Goal: Task Accomplishment & Management: Manage account settings

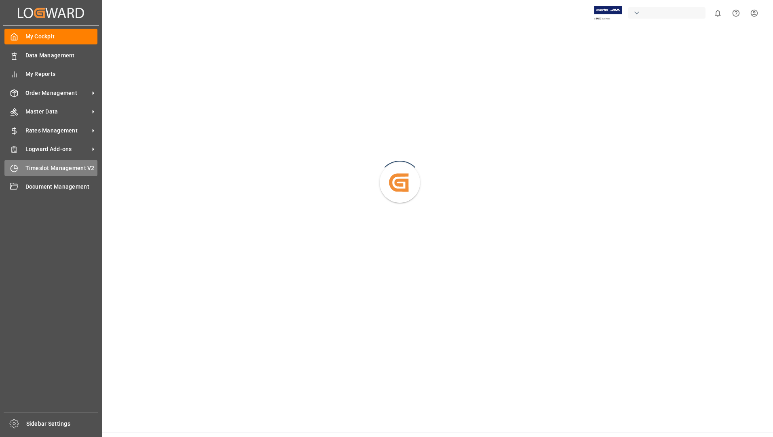
click at [34, 167] on span "Timeslot Management V2" at bounding box center [61, 168] width 72 height 8
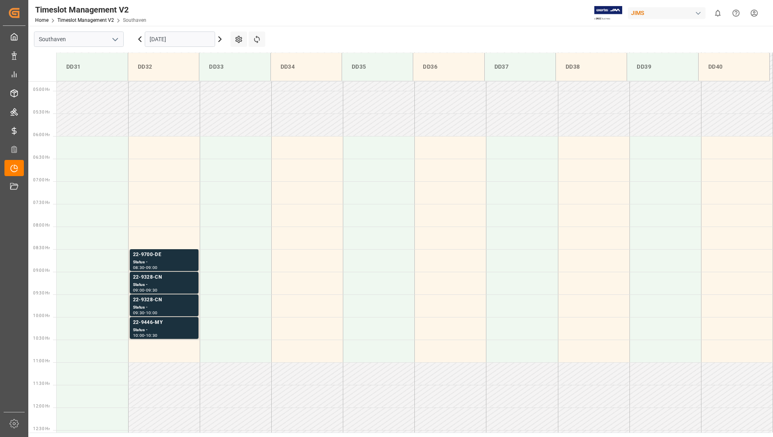
scroll to position [221, 0]
click at [158, 260] on div "Status -" at bounding box center [164, 258] width 62 height 7
click at [161, 256] on div "Status -" at bounding box center [164, 258] width 62 height 7
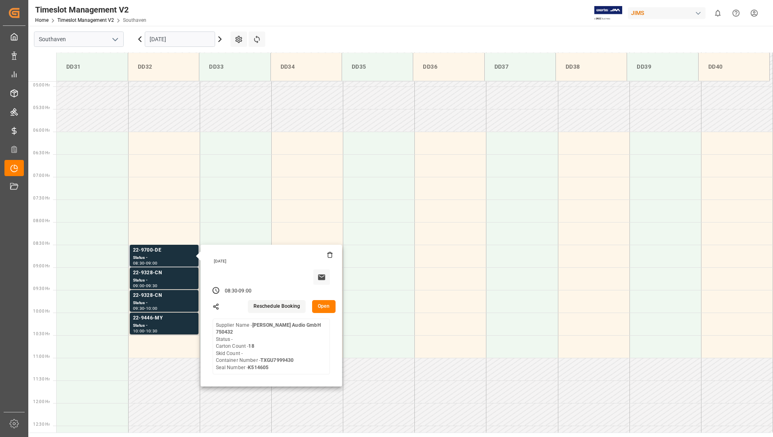
click at [325, 311] on button "Open" at bounding box center [323, 306] width 23 height 13
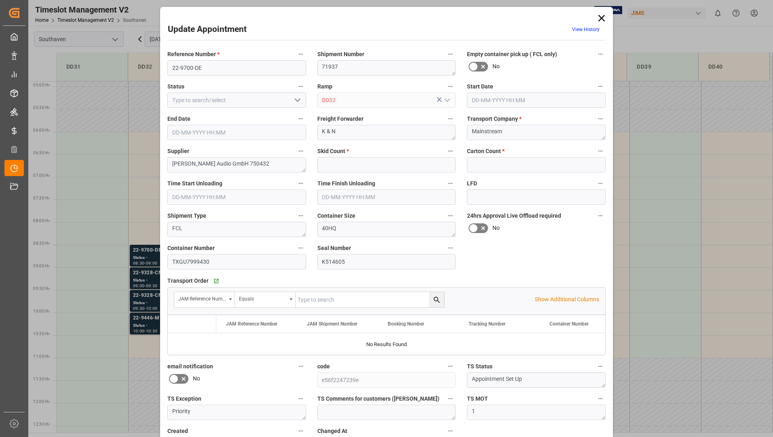
type input "0"
type input "18"
type input "[DATE] 08:30"
type input "[DATE] 09:00"
type input "[DATE] 15:09"
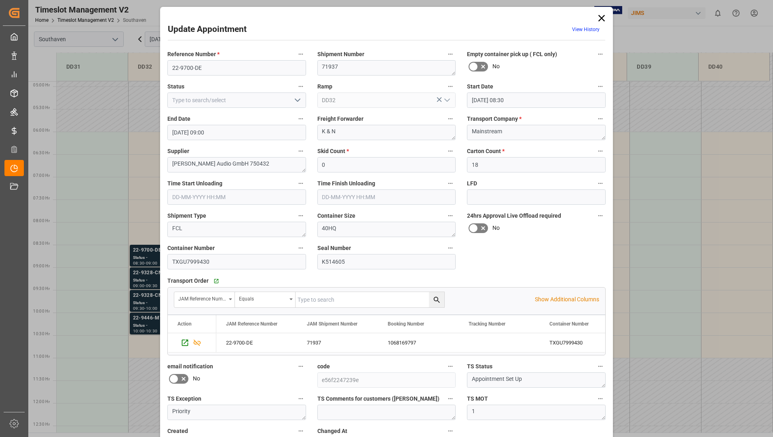
click at [602, 14] on icon at bounding box center [601, 18] width 11 height 11
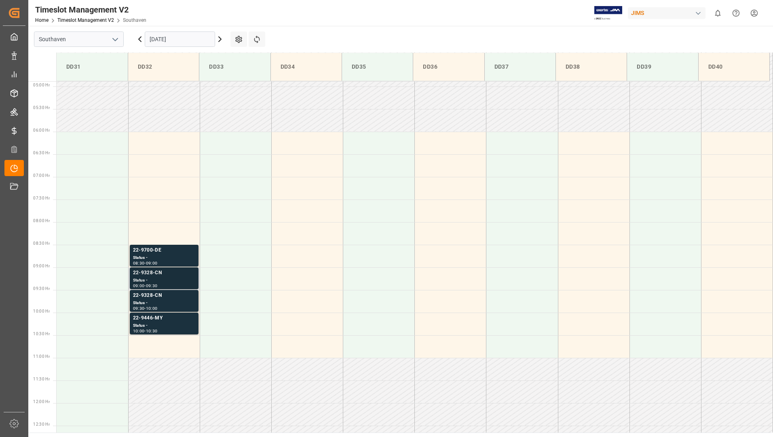
click at [173, 268] on div "22-9328-CN Status - 09:00 - 09:30" at bounding box center [164, 279] width 69 height 22
click at [177, 293] on div "22-9328-CN" at bounding box center [164, 296] width 62 height 8
click at [188, 326] on div "Status -" at bounding box center [164, 326] width 62 height 7
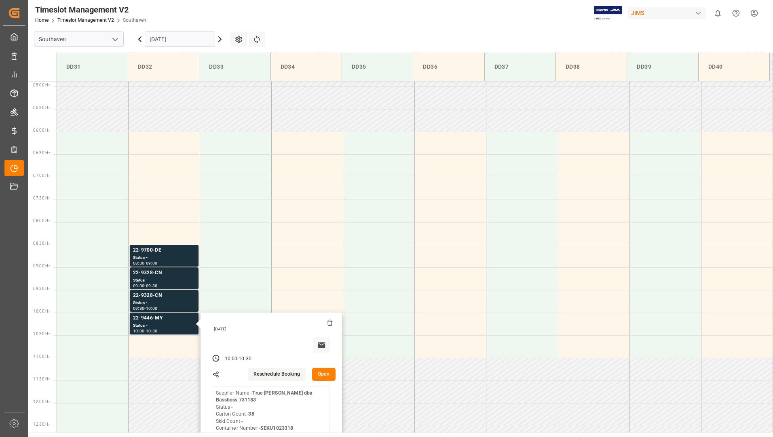
click at [317, 374] on button "Open" at bounding box center [323, 374] width 23 height 13
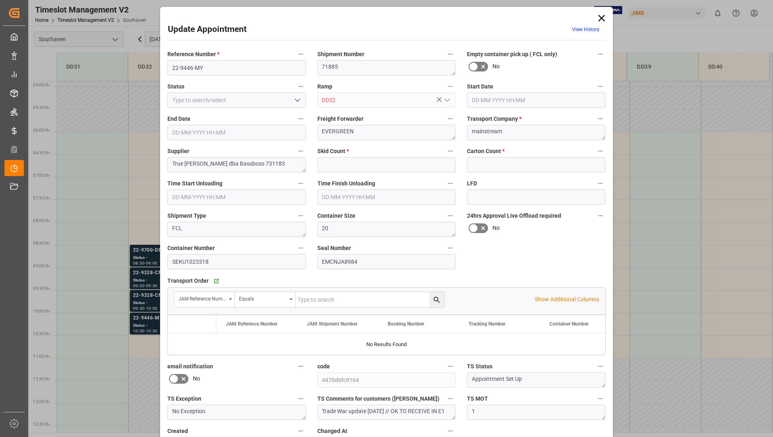
type input "0"
type input "38"
type input "[DATE] 10:00"
type input "[DATE] 10:30"
type input "[DATE] 14:59"
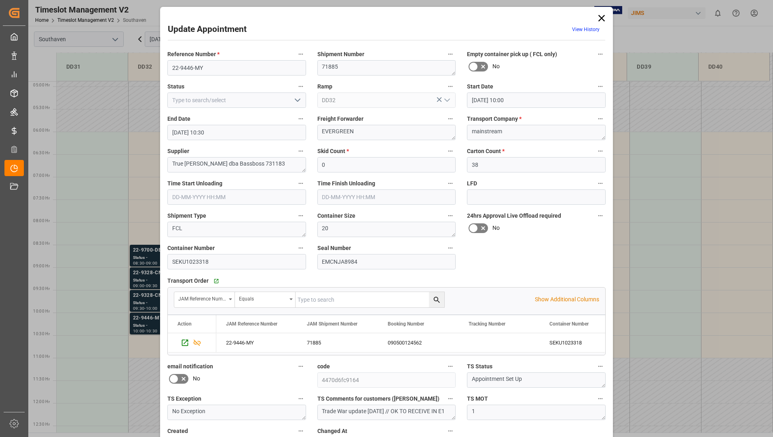
click at [601, 18] on icon at bounding box center [601, 18] width 11 height 11
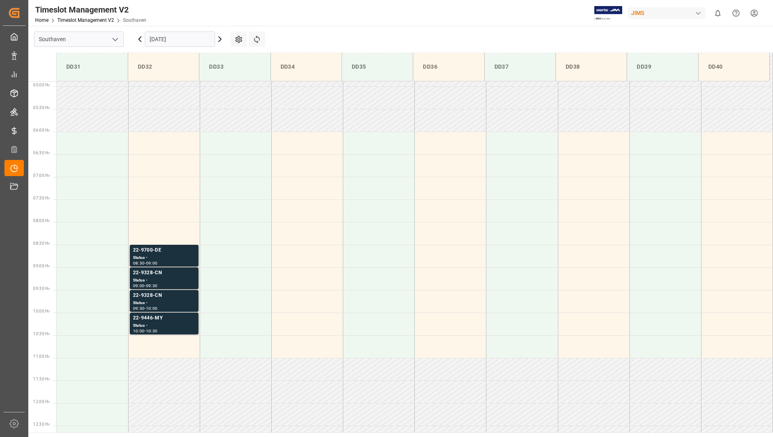
click at [188, 36] on input "[DATE]" at bounding box center [180, 39] width 70 height 15
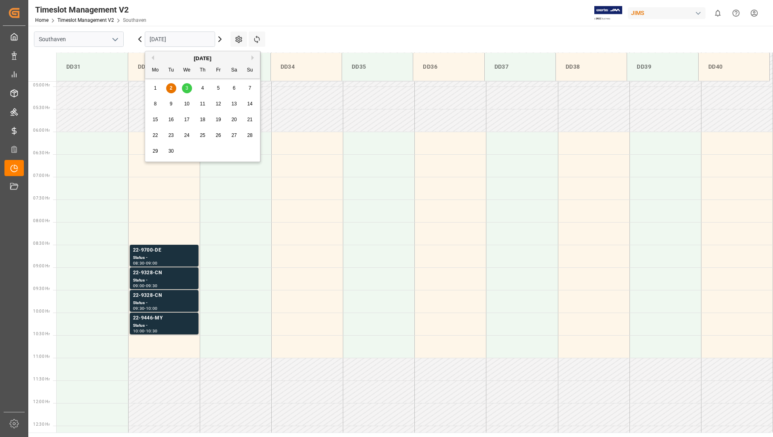
click at [186, 89] on span "3" at bounding box center [187, 88] width 3 height 6
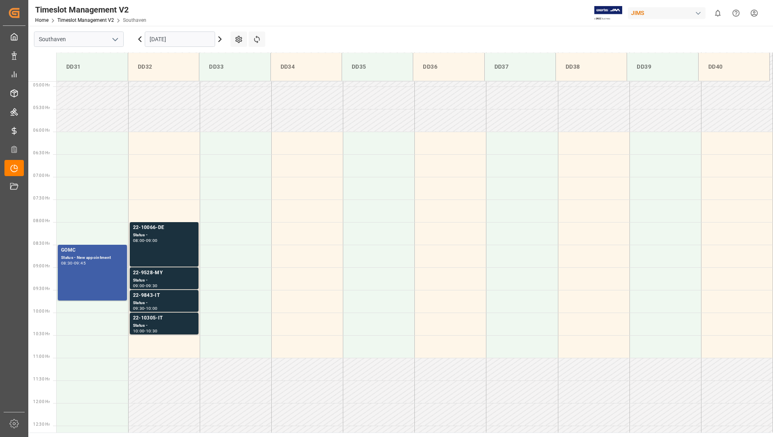
click at [99, 285] on div "GOMC Status - New appointment 08:30 - 09:45" at bounding box center [92, 273] width 63 height 53
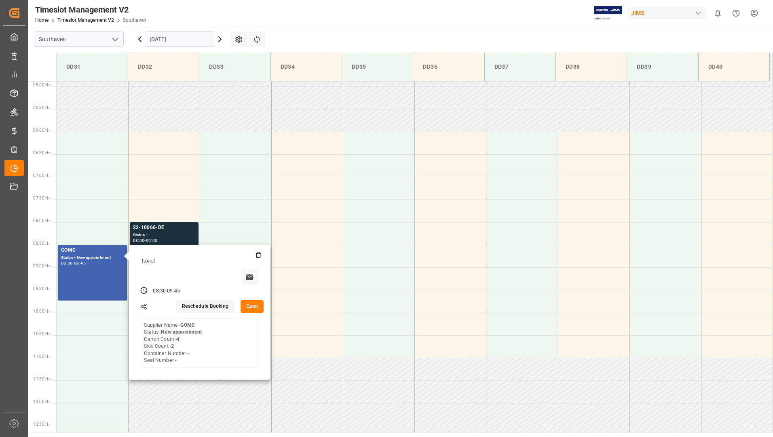
click at [378, 45] on main "Southaven [DATE] Settings Refresh Time Slots DD31 DD32 DD33 DD34 DD35 DD36 DD37…" at bounding box center [399, 229] width 743 height 407
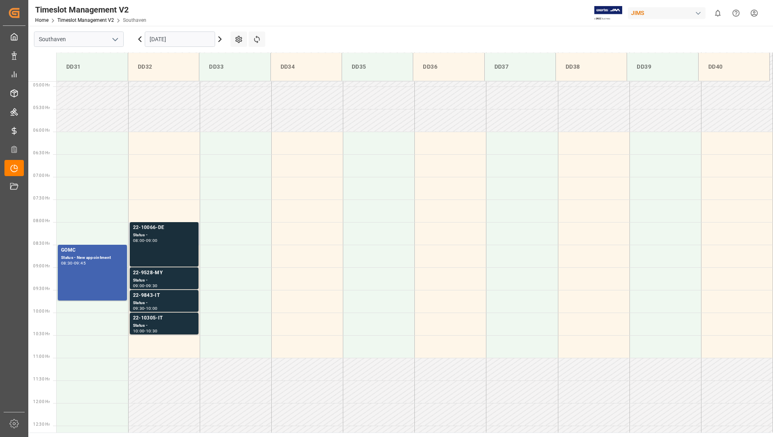
click at [175, 251] on div "22-10066-DE Status - 08:00 - 09:00" at bounding box center [164, 244] width 62 height 41
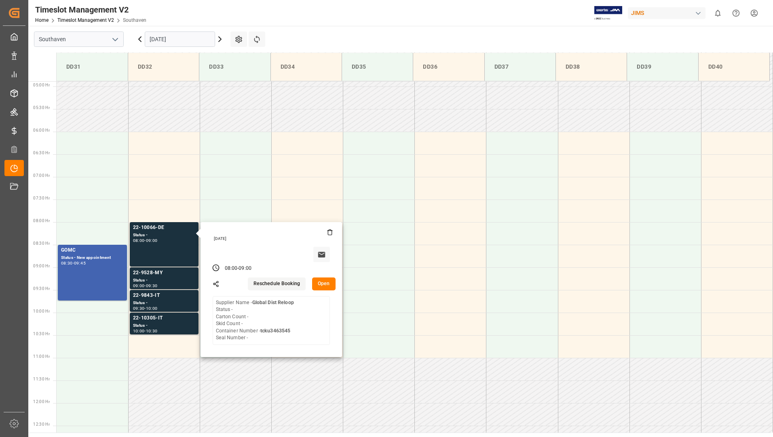
click at [310, 18] on div "Timeslot Management V2 Home Timeslot Management V2 Southaven JIMS 0 Notificatio…" at bounding box center [398, 13] width 750 height 26
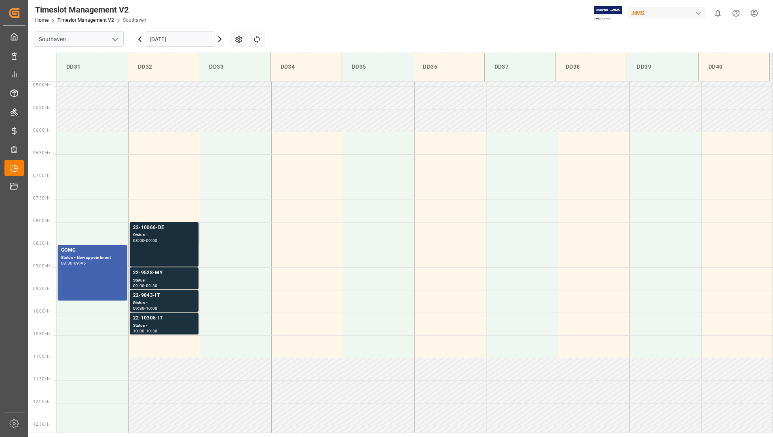
click at [183, 243] on div "22-10066-DE Status - 08:00 - 09:00" at bounding box center [164, 244] width 62 height 41
click at [185, 279] on div "Status -" at bounding box center [164, 280] width 62 height 7
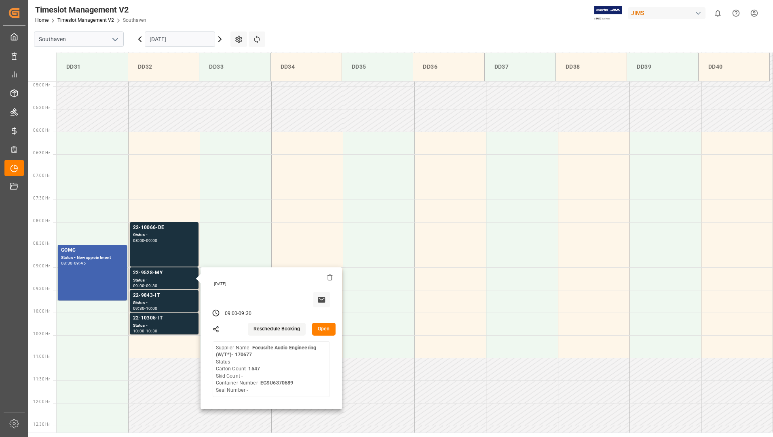
click at [324, 29] on main "Southaven [DATE] Settings Refresh Time Slots DD31 DD32 DD33 DD34 DD35 DD36 DD37…" at bounding box center [399, 229] width 743 height 407
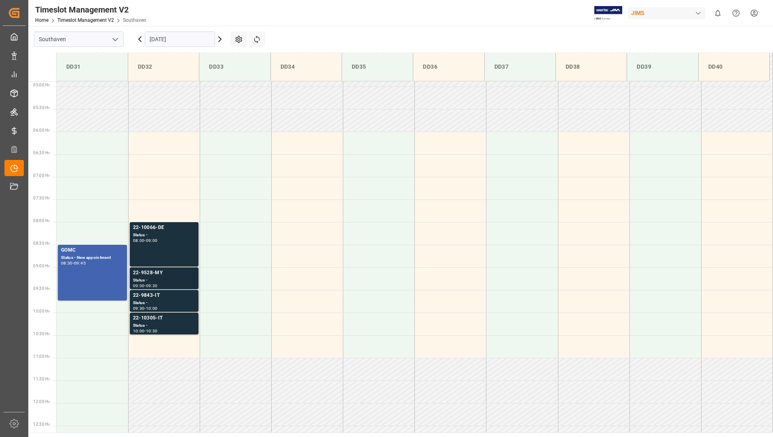
click at [183, 281] on div "Status -" at bounding box center [164, 280] width 62 height 7
click at [183, 296] on div "22-9843-IT" at bounding box center [164, 296] width 62 height 8
click at [171, 245] on div "22-10066-DE Status - 08:00 - 09:00" at bounding box center [164, 244] width 62 height 41
click at [98, 276] on div "GOMC Status - New appointment 08:30 - 09:45" at bounding box center [92, 273] width 63 height 53
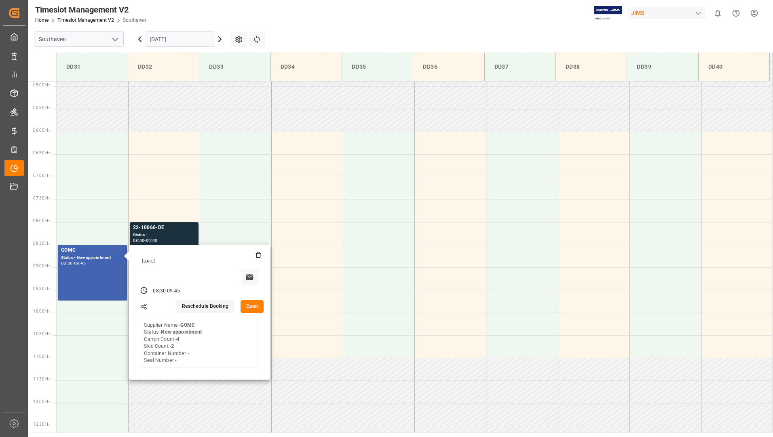
click at [178, 37] on input "[DATE]" at bounding box center [180, 39] width 70 height 15
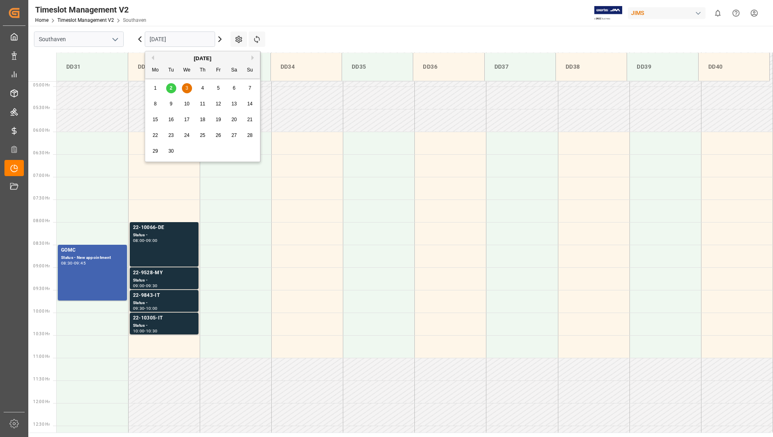
click at [201, 89] on span "4" at bounding box center [202, 88] width 3 height 6
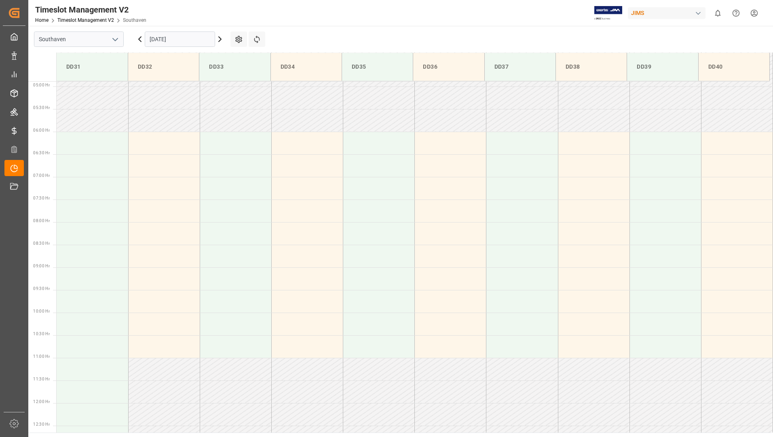
click at [191, 42] on input "[DATE]" at bounding box center [180, 39] width 70 height 15
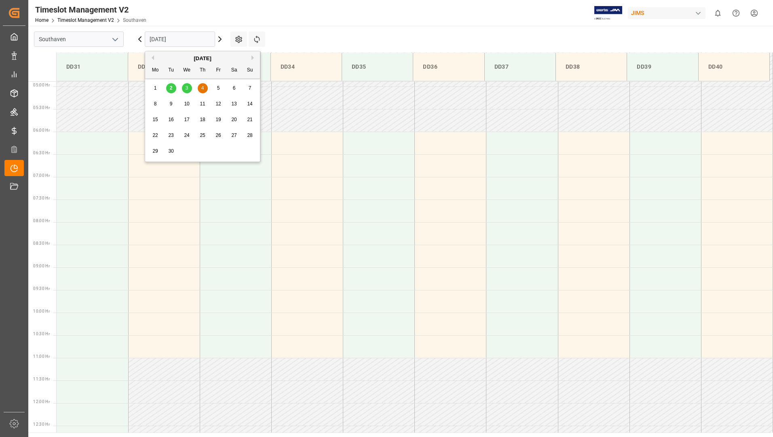
click at [202, 89] on span "4" at bounding box center [202, 88] width 3 height 6
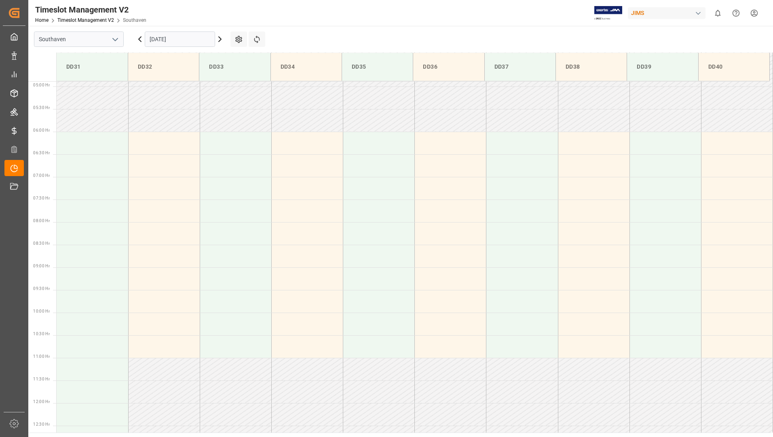
click at [189, 40] on input "[DATE]" at bounding box center [180, 39] width 70 height 15
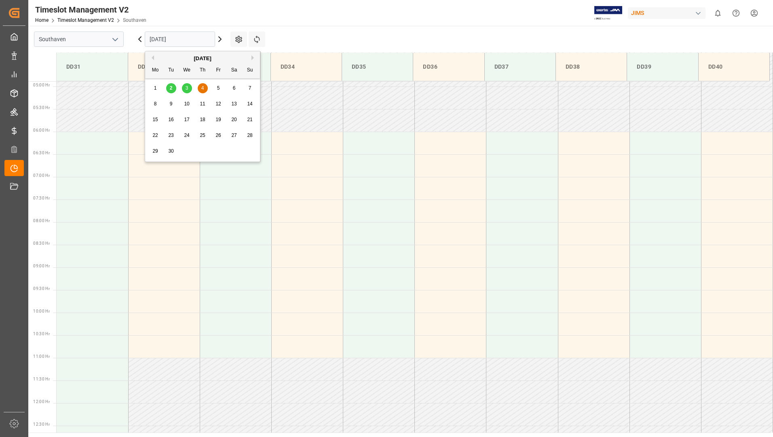
click at [217, 88] on span "5" at bounding box center [218, 88] width 3 height 6
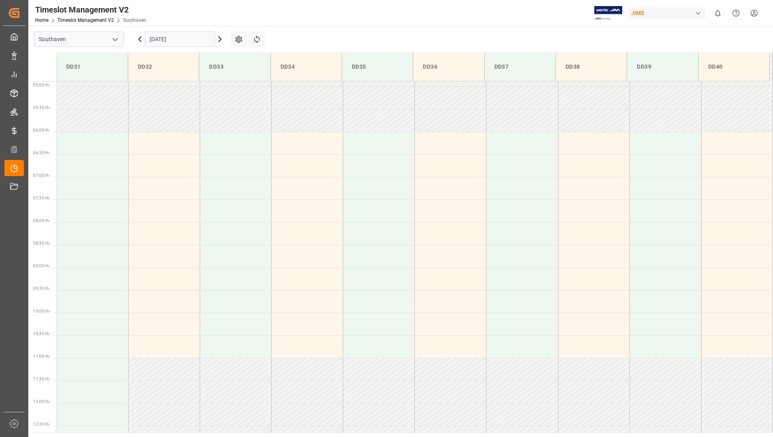
click at [192, 42] on input "[DATE]" at bounding box center [180, 39] width 70 height 15
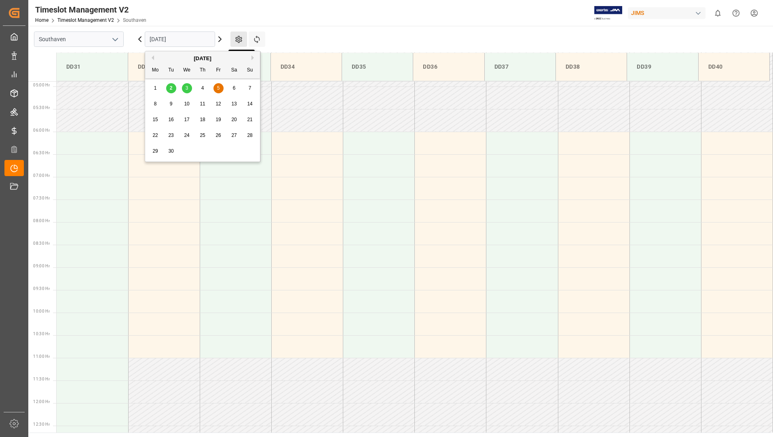
click at [238, 37] on icon at bounding box center [238, 39] width 7 height 7
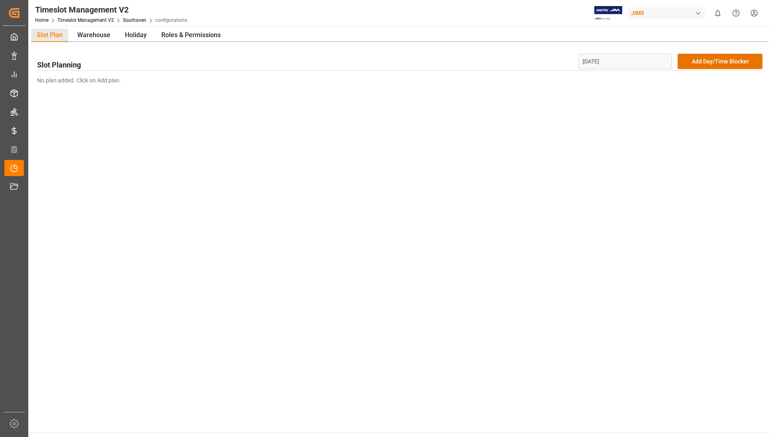
click at [237, 98] on div "Slot Plan Warehouse Holiday Roles & Permissions Slot Planning [DATE] Add Day/Ti…" at bounding box center [399, 62] width 743 height 73
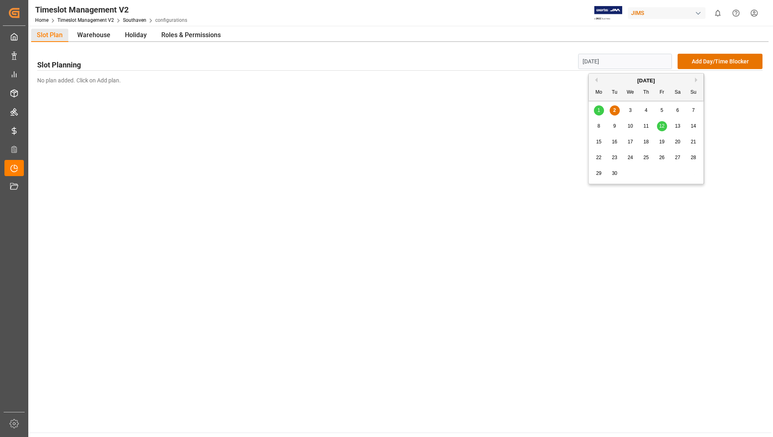
click at [645, 61] on input "[DATE]" at bounding box center [625, 61] width 94 height 15
click at [660, 108] on div "5" at bounding box center [662, 111] width 10 height 10
type input "[DATE]"
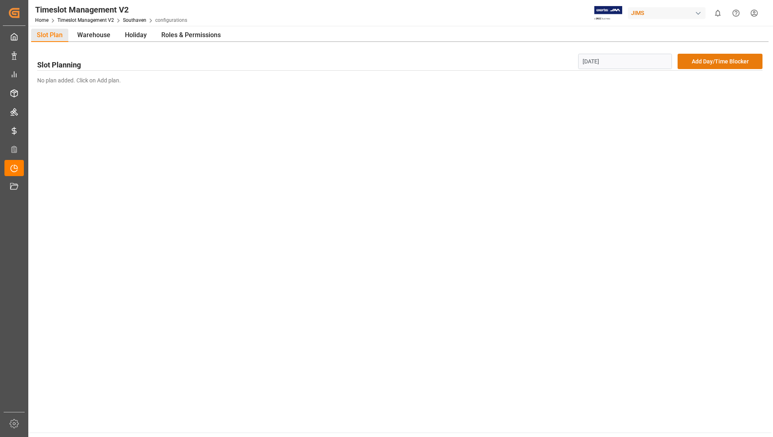
click at [720, 59] on button "Add Day/Time Blocker" at bounding box center [719, 61] width 85 height 15
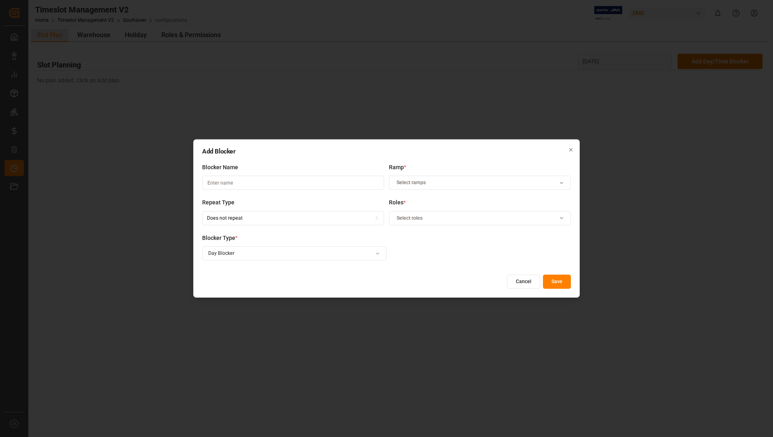
click at [269, 184] on input at bounding box center [293, 183] width 182 height 14
type input "Reserved"
click at [554, 182] on div "Select ramps" at bounding box center [480, 182] width 178 height 7
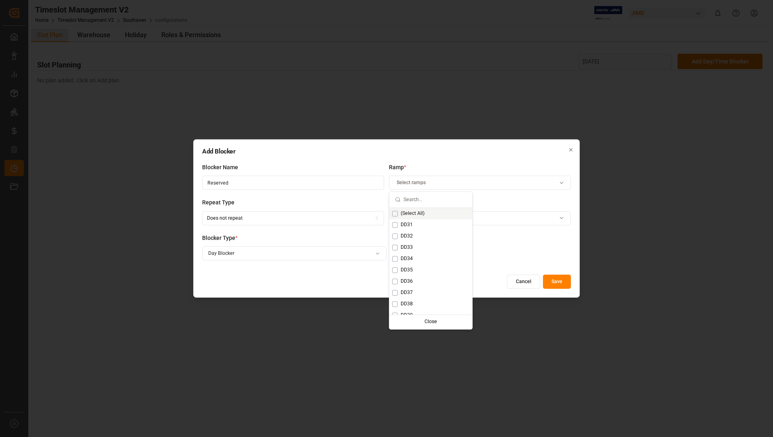
click at [422, 213] on span "(Select All)" at bounding box center [413, 213] width 24 height 7
click at [504, 245] on div "Blocker Type * Day Blocker" at bounding box center [386, 252] width 369 height 36
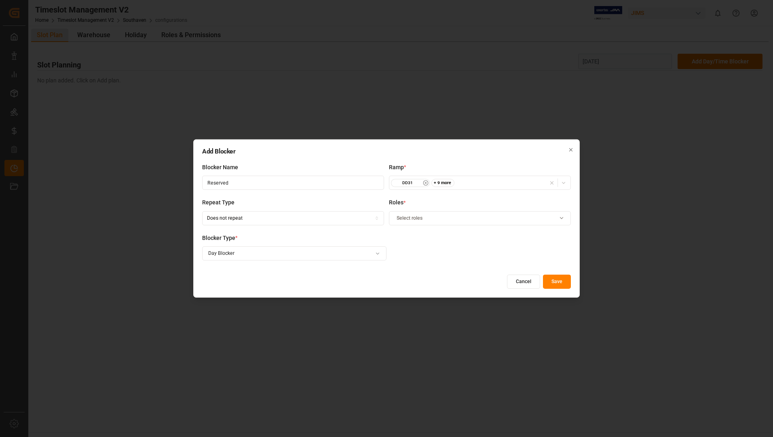
click at [413, 218] on span "Select roles" at bounding box center [410, 218] width 26 height 7
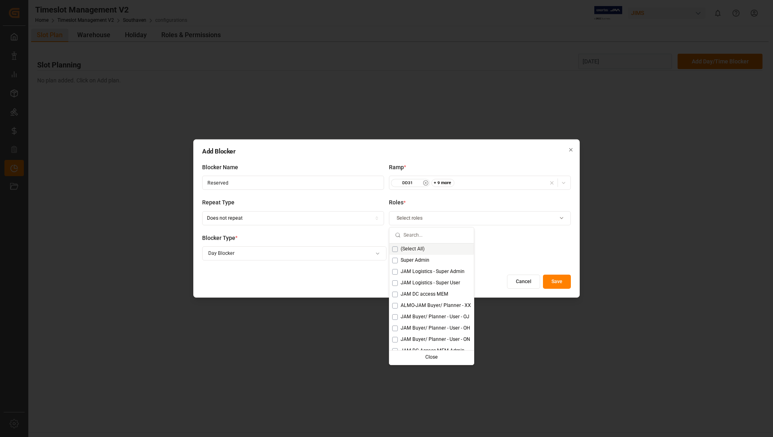
click at [413, 249] on span "(Select All)" at bounding box center [413, 249] width 24 height 7
click at [500, 236] on div "Blocker Type * Day Blocker" at bounding box center [386, 252] width 369 height 36
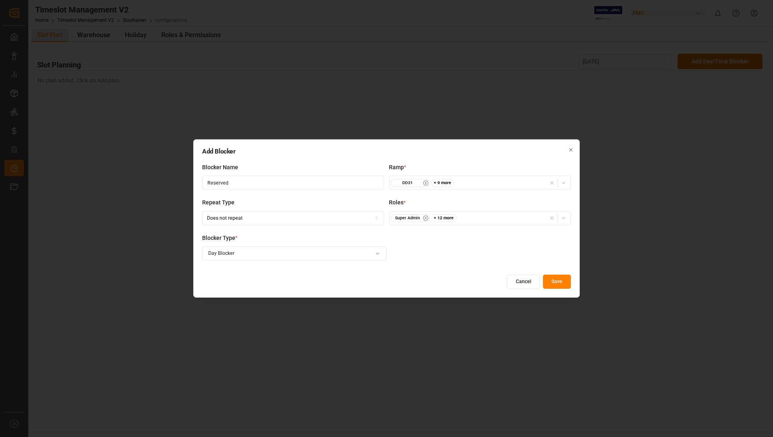
click at [288, 251] on div "Add Blocker Blocker Name Reserved Ramp * DD31 + 9 more Repeat Type Does not rep…" at bounding box center [386, 218] width 773 height 437
click at [418, 258] on div "Add Blocker Blocker Name Reserved Ramp * DD31 + 9 more Repeat Type Does not rep…" at bounding box center [386, 218] width 773 height 437
click at [557, 278] on button "Save" at bounding box center [557, 282] width 28 height 14
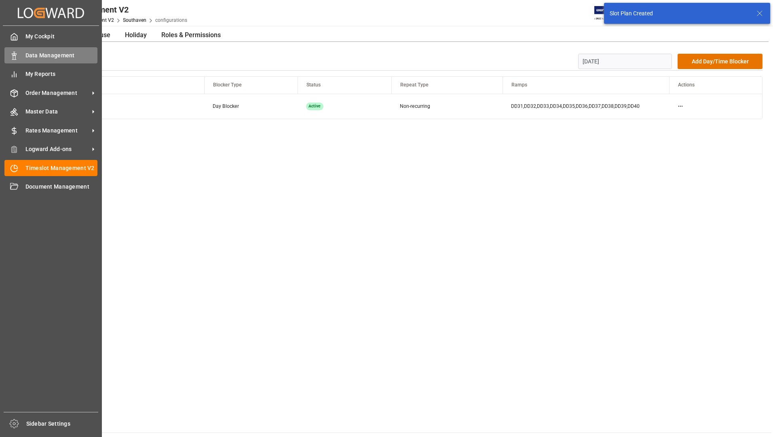
click at [69, 58] on span "Data Management" at bounding box center [61, 55] width 72 height 8
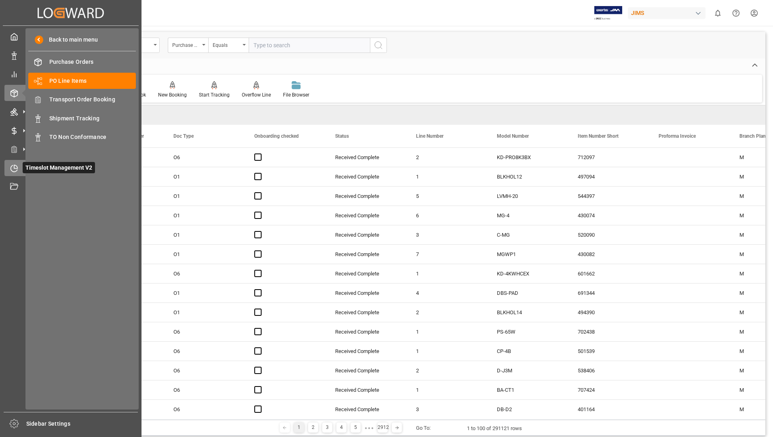
click at [13, 164] on div at bounding box center [11, 168] width 14 height 8
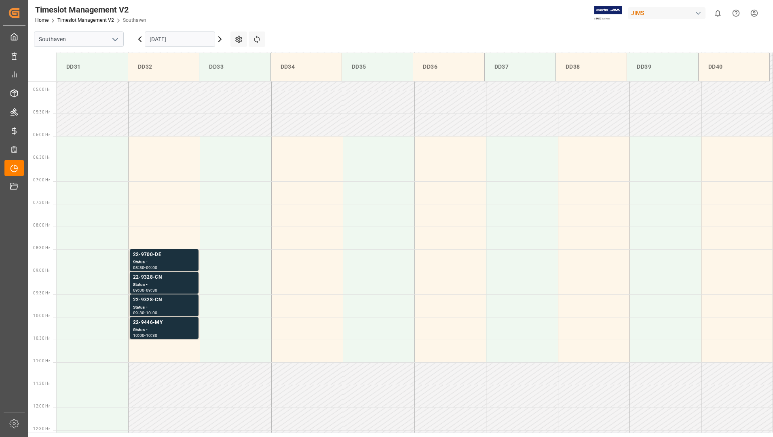
scroll to position [221, 0]
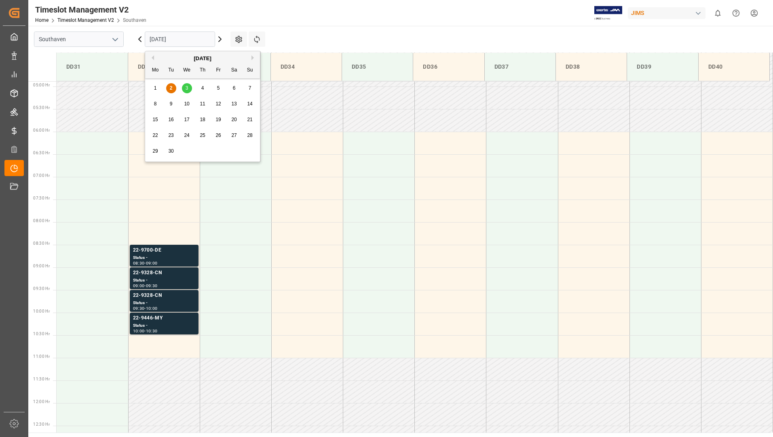
click at [206, 43] on input "[DATE]" at bounding box center [180, 39] width 70 height 15
click at [215, 88] on div "5" at bounding box center [218, 89] width 10 height 10
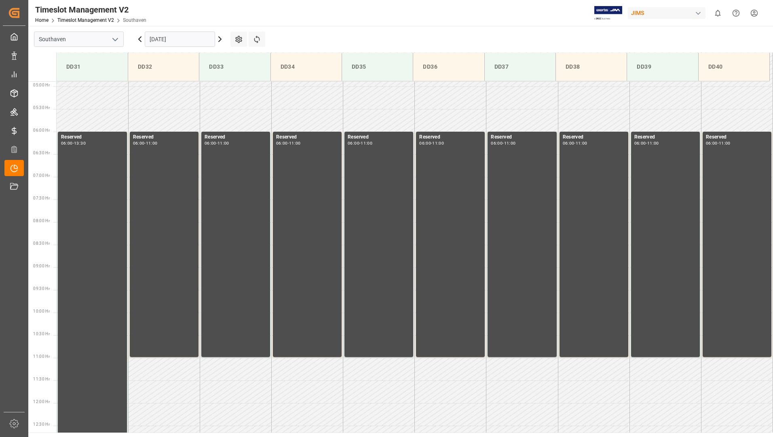
click at [182, 36] on input "[DATE]" at bounding box center [180, 39] width 70 height 15
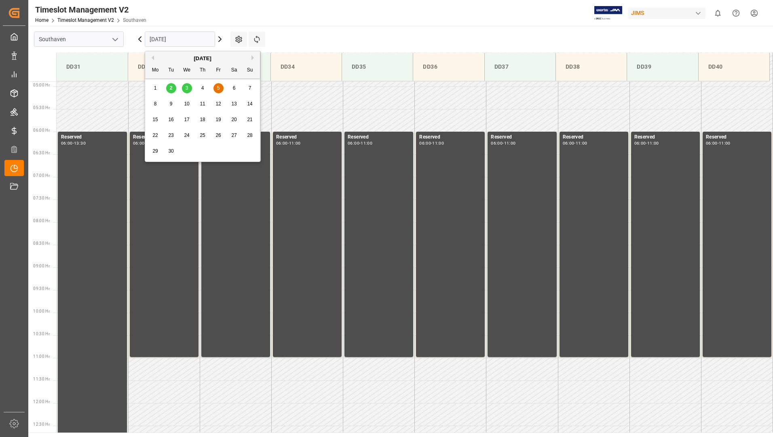
click at [202, 86] on span "4" at bounding box center [202, 88] width 3 height 6
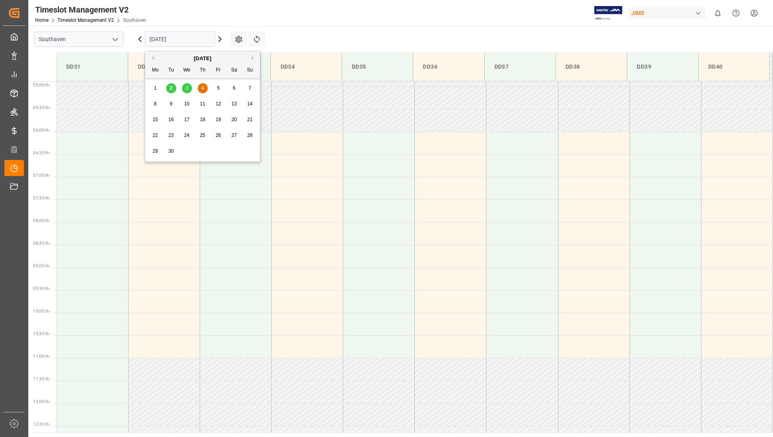
click at [197, 39] on input "[DATE]" at bounding box center [180, 39] width 70 height 15
click at [174, 88] on div "2" at bounding box center [171, 89] width 10 height 10
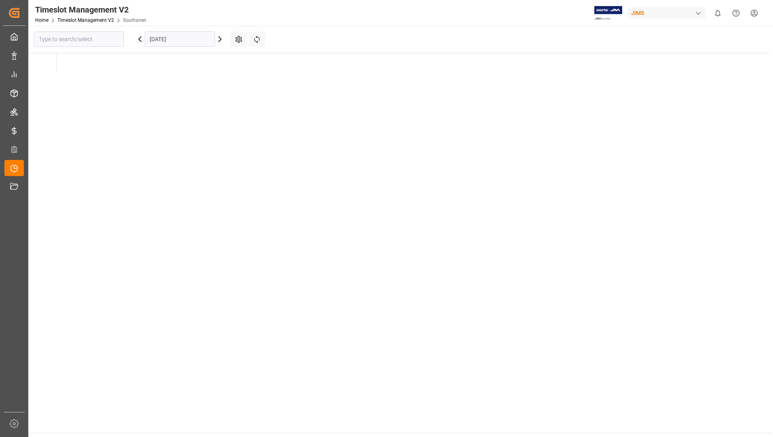
type input "Southaven"
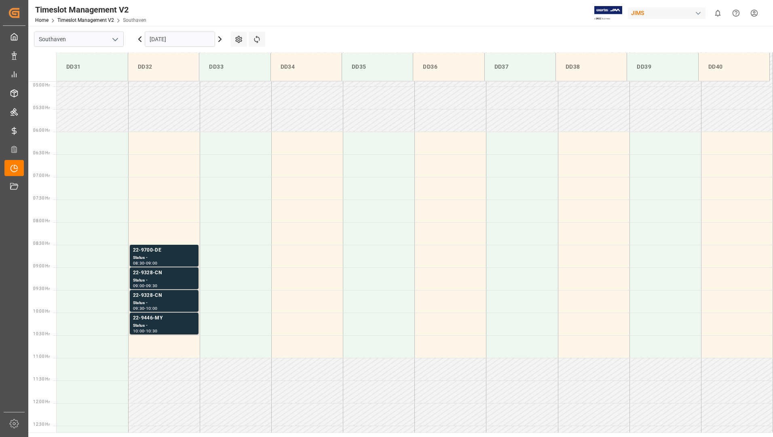
click at [186, 44] on input "[DATE]" at bounding box center [180, 39] width 70 height 15
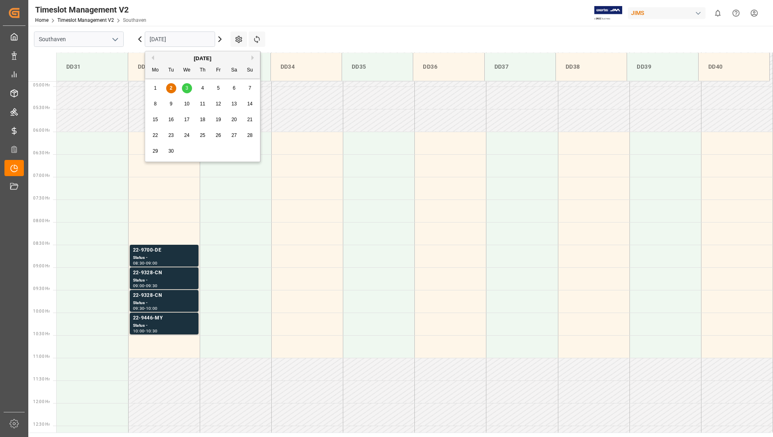
click at [154, 59] on button "Previous Month" at bounding box center [151, 57] width 5 height 5
click at [202, 150] on span "28" at bounding box center [202, 151] width 5 height 6
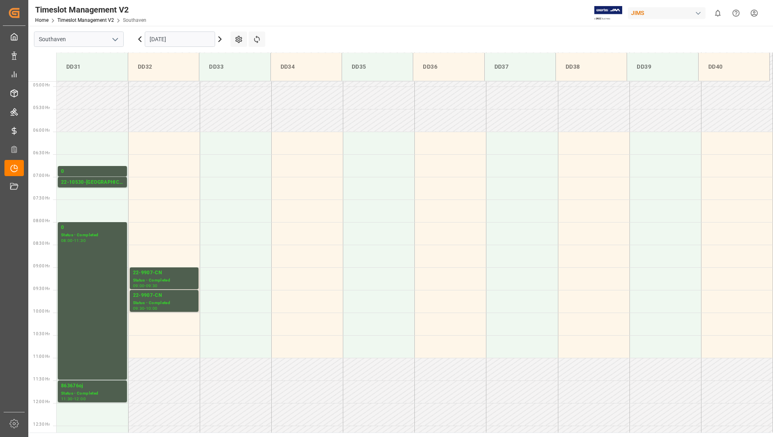
click at [205, 39] on input "[DATE]" at bounding box center [180, 39] width 70 height 15
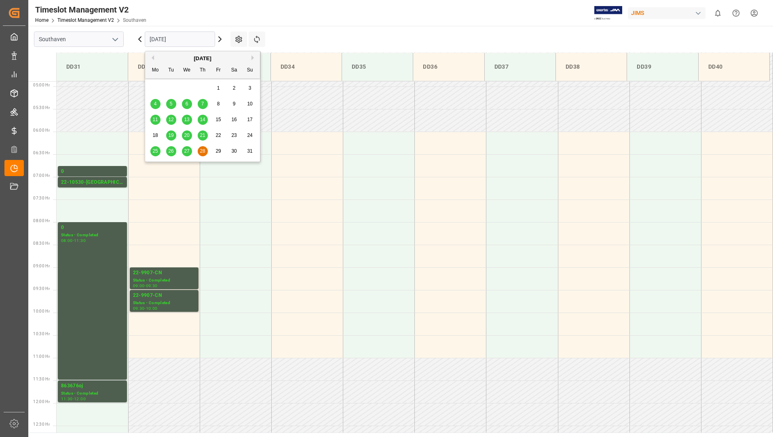
click at [302, 21] on div "Timeslot Management V2 Home Timeslot Management V2 Southaven JIMS 0 Notificatio…" at bounding box center [398, 13] width 750 height 26
click at [192, 38] on input "[DATE]" at bounding box center [180, 39] width 70 height 15
click at [202, 152] on span "28" at bounding box center [202, 151] width 5 height 6
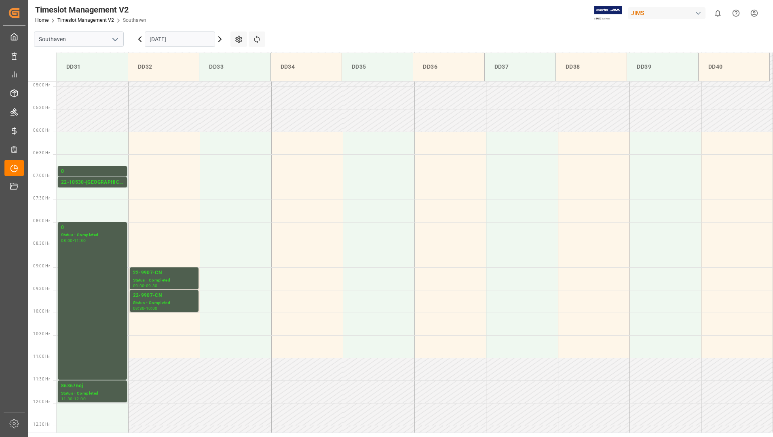
click at [184, 40] on input "[DATE]" at bounding box center [180, 39] width 70 height 15
click at [106, 249] on div "0 Status - Completed 08:00 - 11:30" at bounding box center [92, 301] width 63 height 154
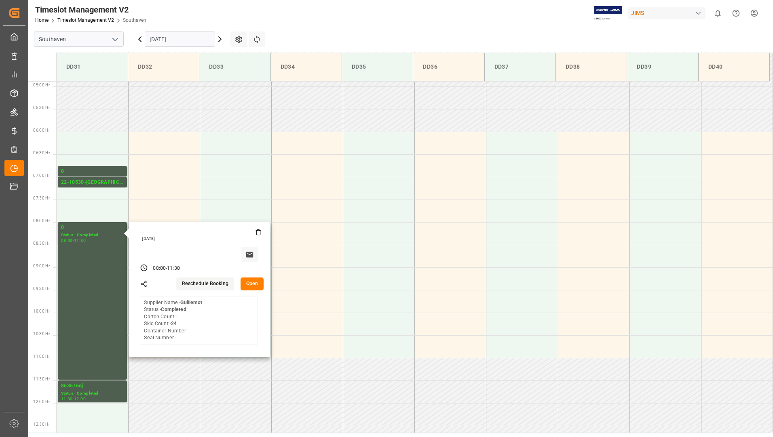
click at [245, 283] on button "Open" at bounding box center [251, 284] width 23 height 13
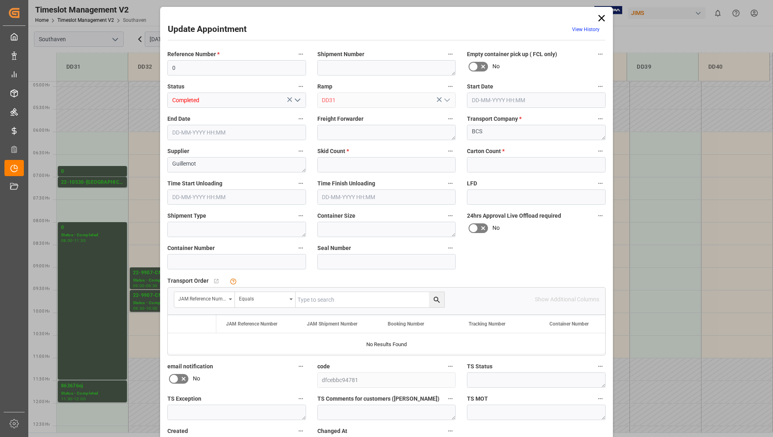
type input "24"
type input "0"
type input "[DATE] 08:00"
type input "[DATE] 11:30"
type input "[DATE] 14:44"
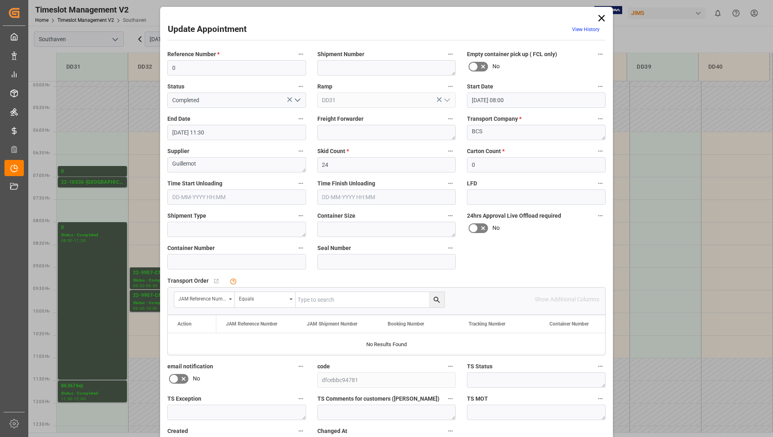
click at [598, 18] on icon at bounding box center [601, 18] width 11 height 11
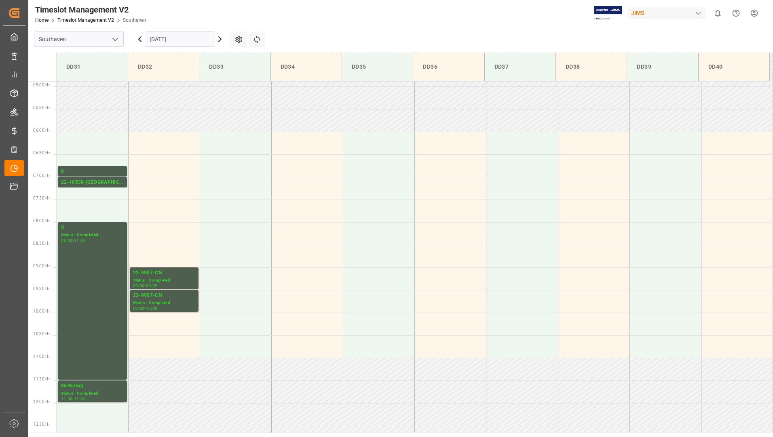
click at [192, 33] on input "[DATE]" at bounding box center [180, 39] width 70 height 15
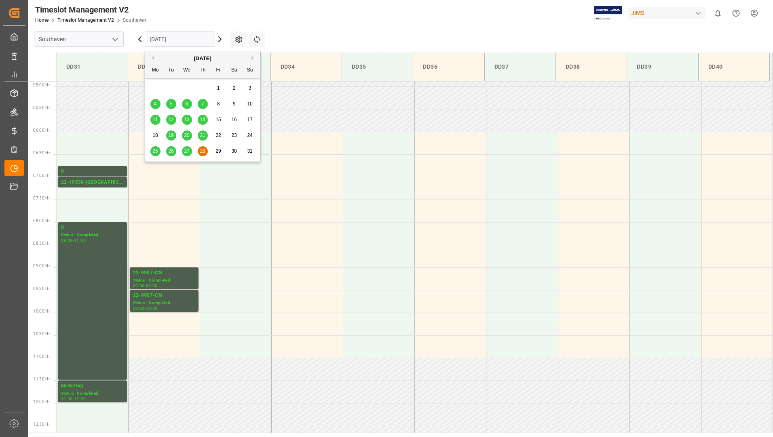
click at [251, 57] on button "Next Month" at bounding box center [253, 57] width 5 height 5
click at [171, 87] on span "2" at bounding box center [171, 88] width 3 height 6
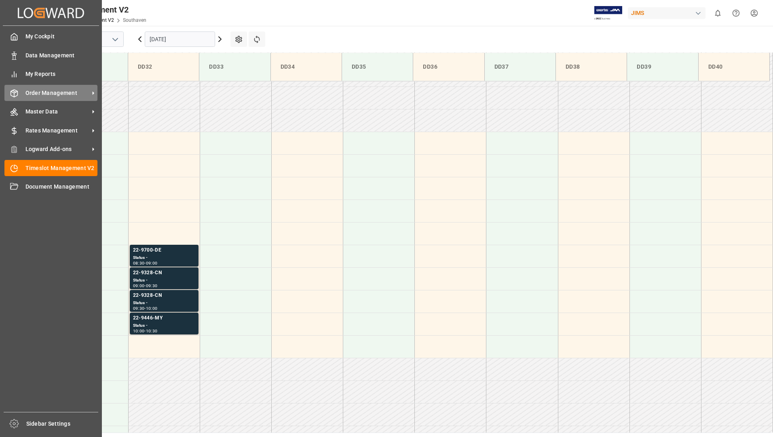
click at [63, 86] on div "Order Management Order Management" at bounding box center [50, 93] width 93 height 16
click at [25, 93] on span "Order Management" at bounding box center [57, 93] width 64 height 8
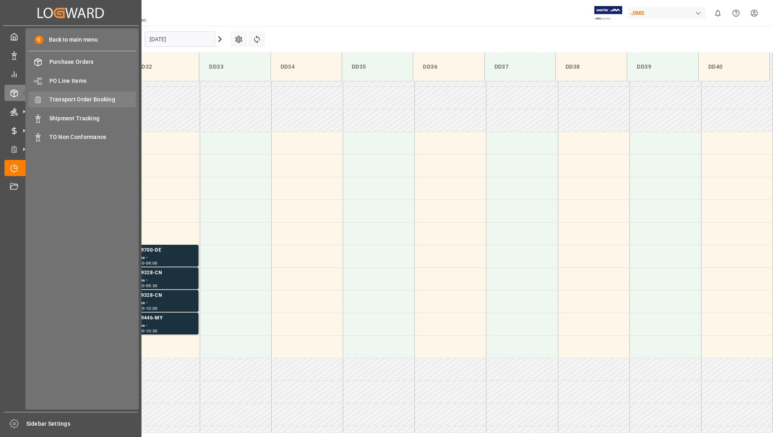
click at [110, 94] on div "Transport Order Booking Transport Order Booking" at bounding box center [82, 100] width 108 height 16
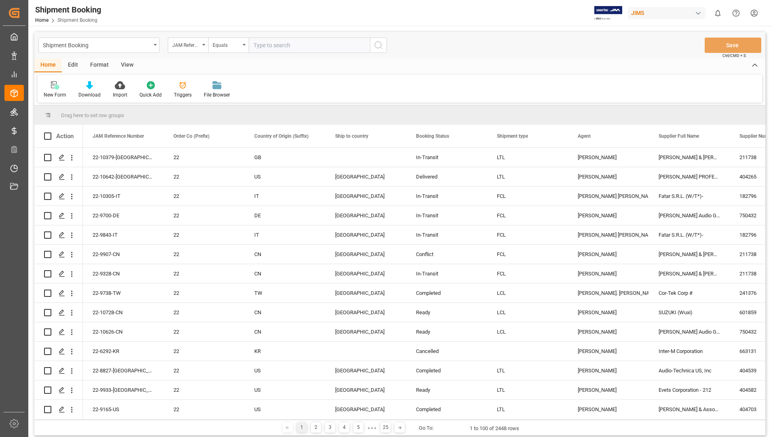
click at [300, 42] on input "text" at bounding box center [309, 45] width 121 height 15
type input "22-10698-[GEOGRAPHIC_DATA]"
click at [375, 42] on icon "search button" at bounding box center [378, 45] width 10 height 10
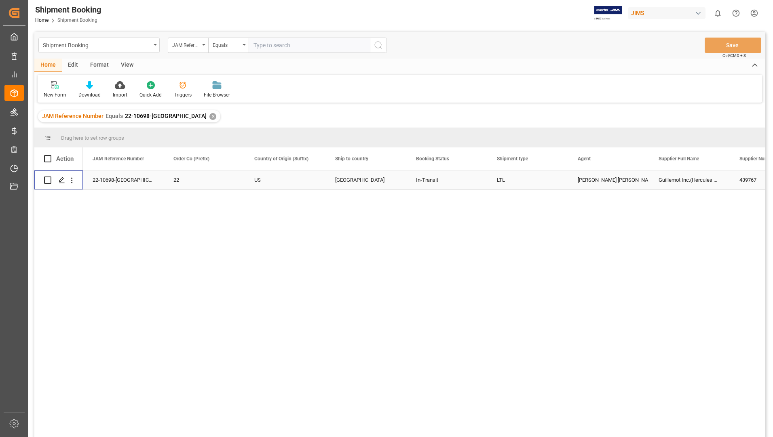
click at [49, 181] on input "Press Space to toggle row selection (unchecked)" at bounding box center [47, 180] width 7 height 7
checkbox input "true"
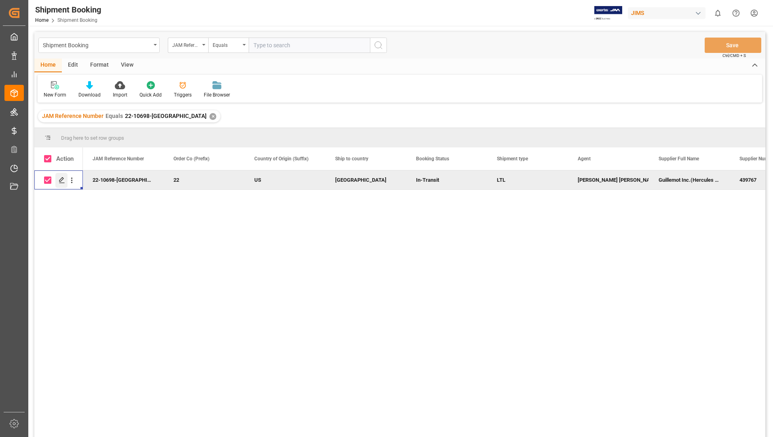
click at [61, 183] on line "Press SPACE to deselect this row." at bounding box center [61, 183] width 5 height 0
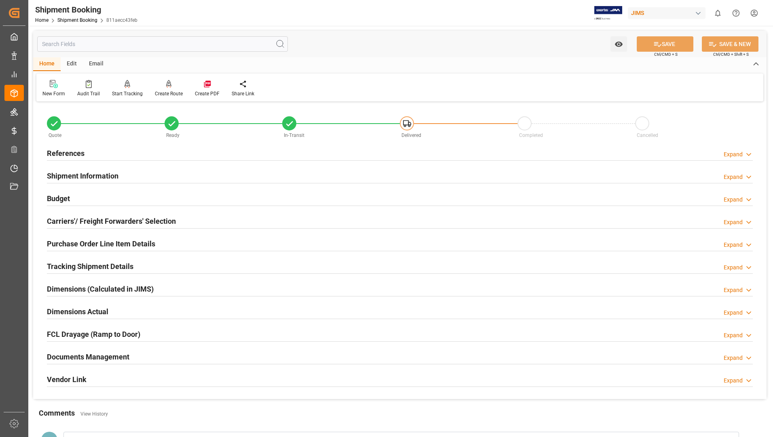
click at [55, 359] on h2 "Documents Management" at bounding box center [88, 357] width 82 height 11
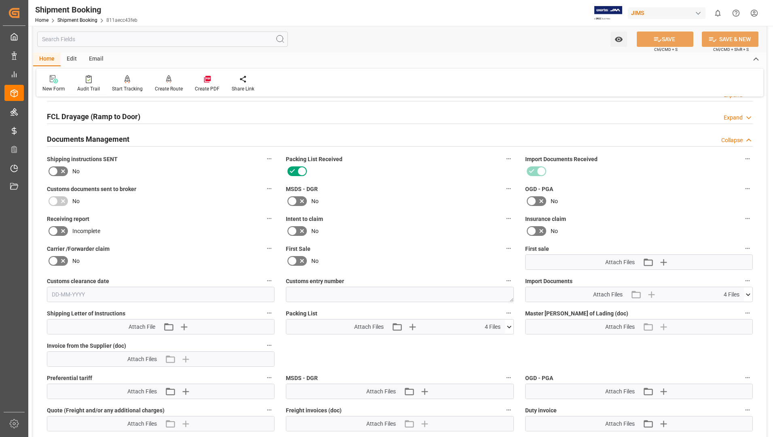
scroll to position [243, 0]
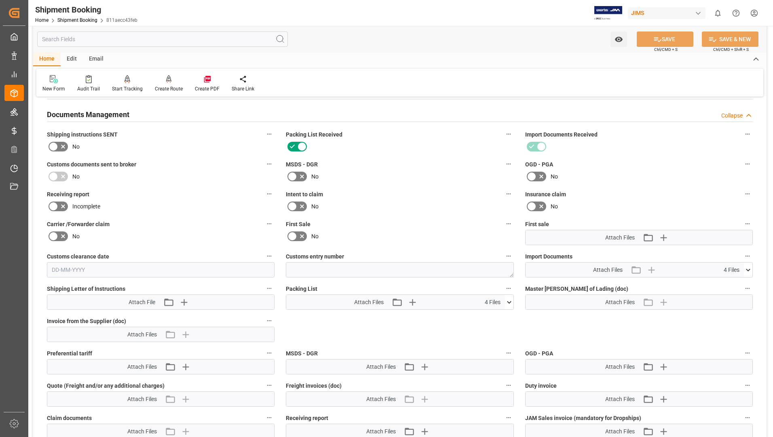
click at [510, 300] on icon at bounding box center [509, 302] width 8 height 8
click at [489, 344] on icon at bounding box center [487, 343] width 8 height 8
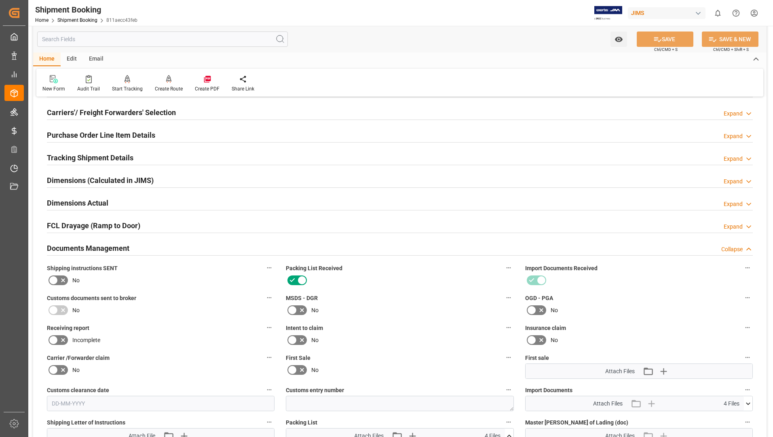
scroll to position [0, 0]
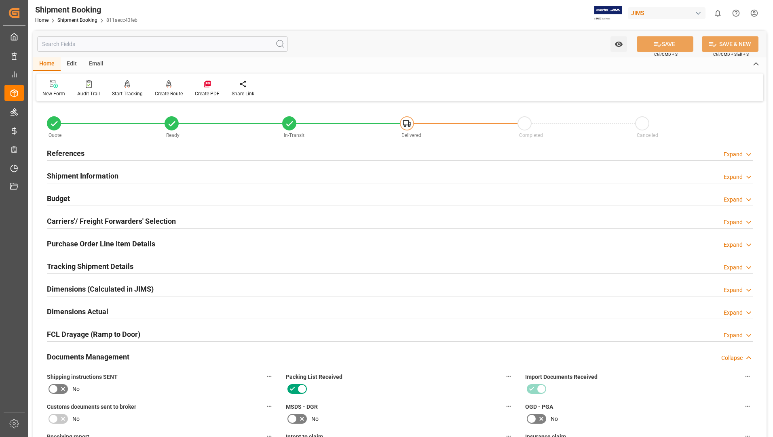
click at [107, 266] on h2 "Tracking Shipment Details" at bounding box center [90, 266] width 86 height 11
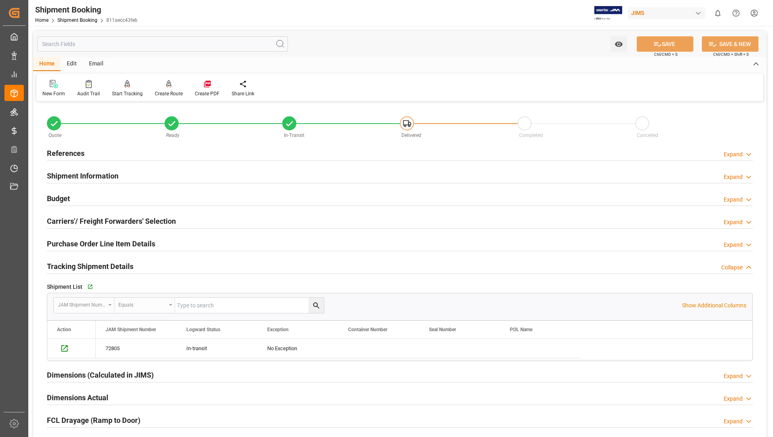
click at [104, 238] on div "Purchase Order Line Item Details" at bounding box center [101, 243] width 108 height 15
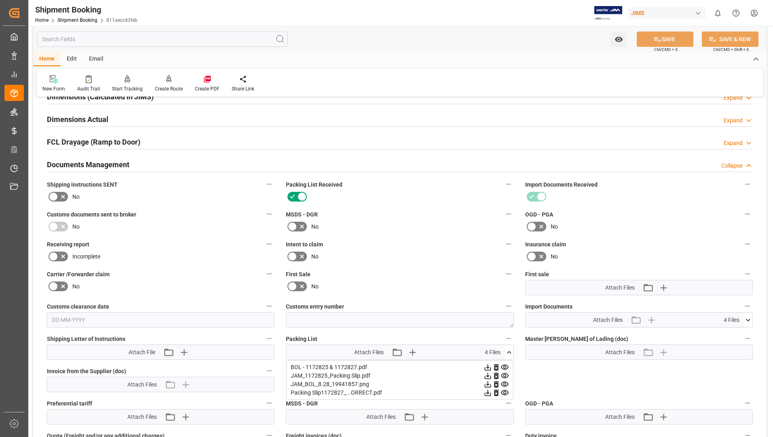
scroll to position [525, 0]
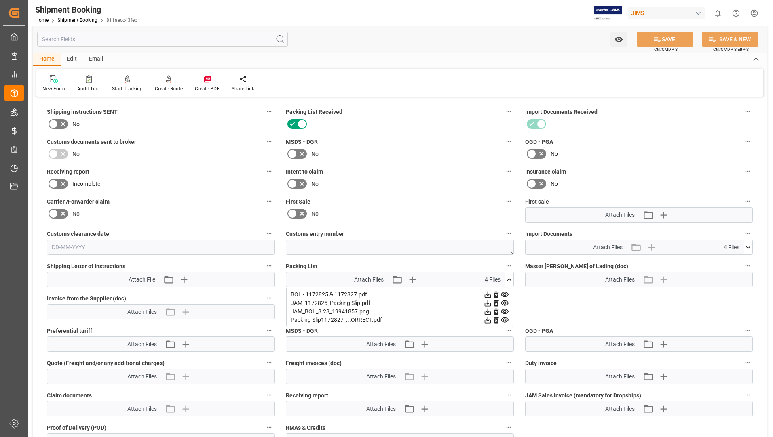
click at [487, 318] on icon at bounding box center [487, 320] width 8 height 8
click at [350, 305] on div "JAM_1172825_Packing Slip.pdf" at bounding box center [400, 303] width 218 height 8
click at [481, 301] on div "JAM_1172825_Packing Slip.pdf" at bounding box center [400, 303] width 218 height 8
click at [489, 305] on icon at bounding box center [487, 303] width 8 height 8
click at [491, 292] on icon at bounding box center [487, 295] width 6 height 6
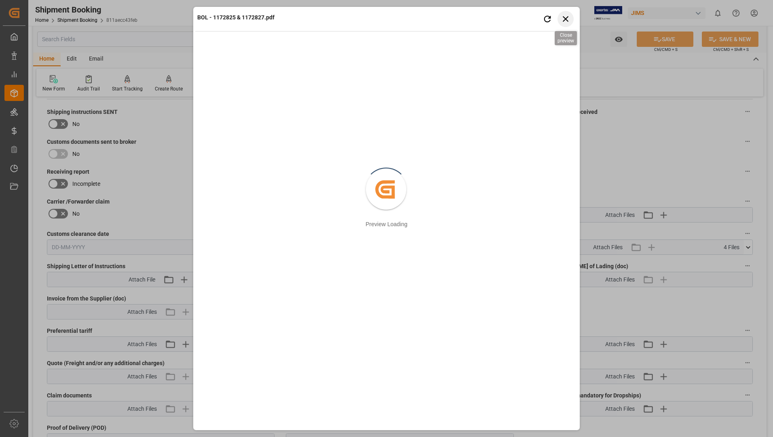
click at [569, 19] on icon "button" at bounding box center [566, 19] width 10 height 10
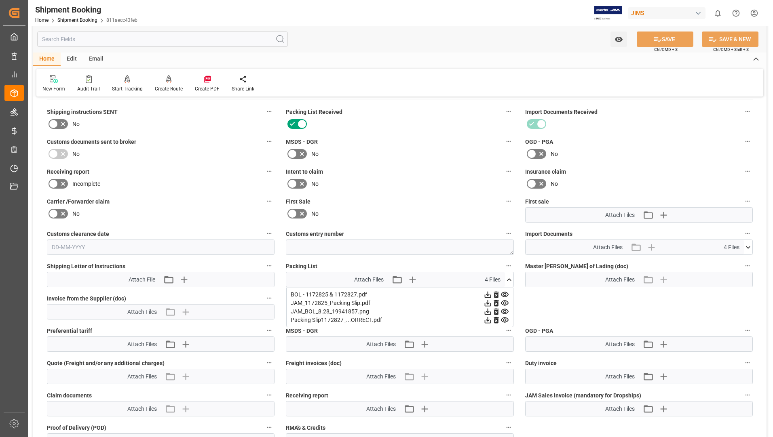
click at [492, 311] on icon at bounding box center [487, 312] width 8 height 8
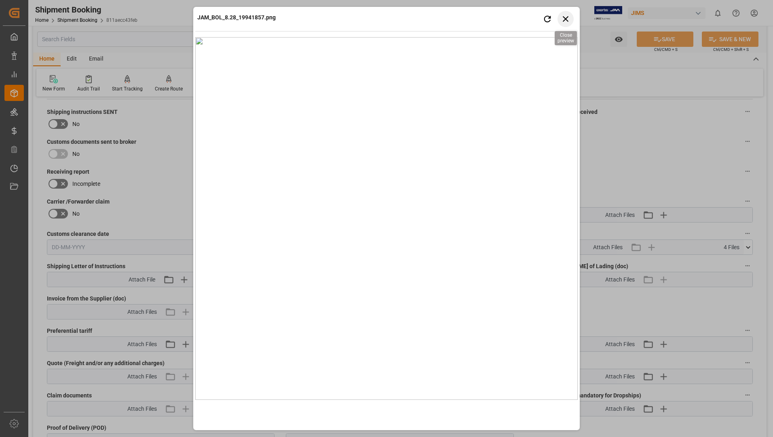
click at [568, 19] on icon "button" at bounding box center [566, 19] width 10 height 10
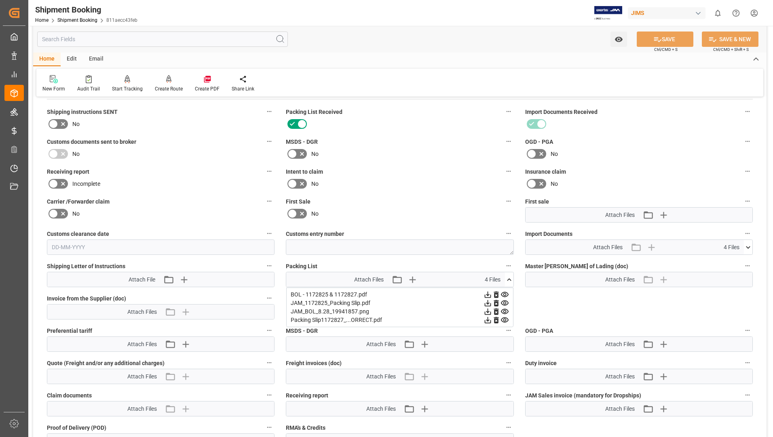
click at [491, 319] on icon at bounding box center [487, 320] width 6 height 6
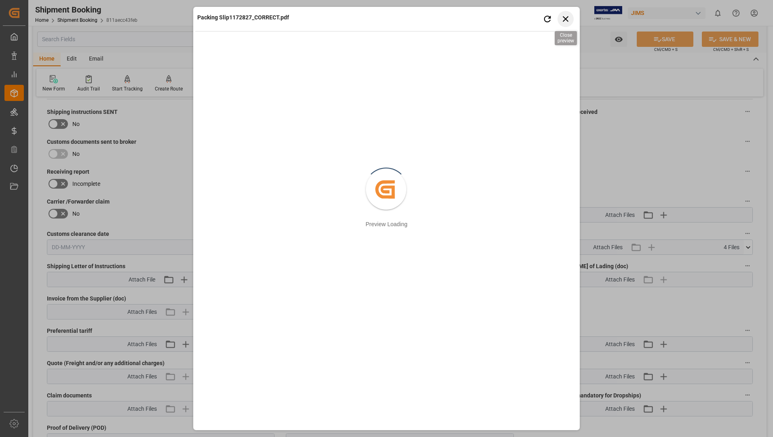
click at [566, 17] on icon "button" at bounding box center [566, 19] width 10 height 10
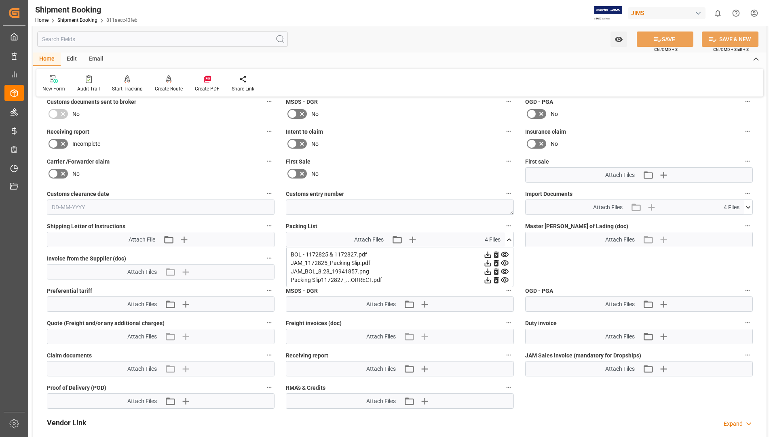
scroll to position [647, 0]
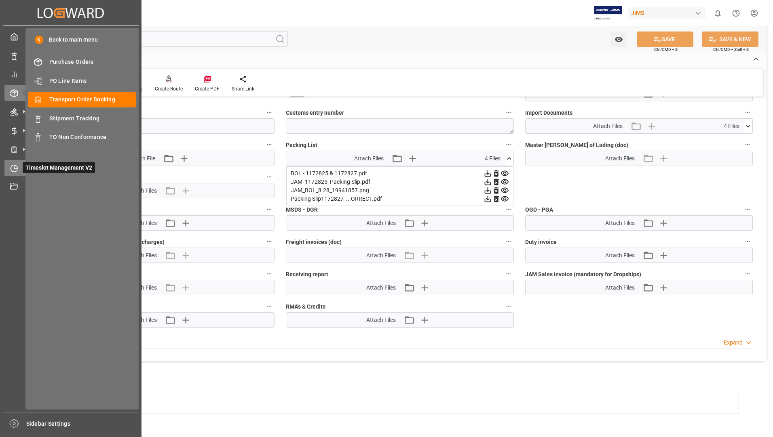
click at [16, 166] on icon at bounding box center [15, 166] width 3 height 3
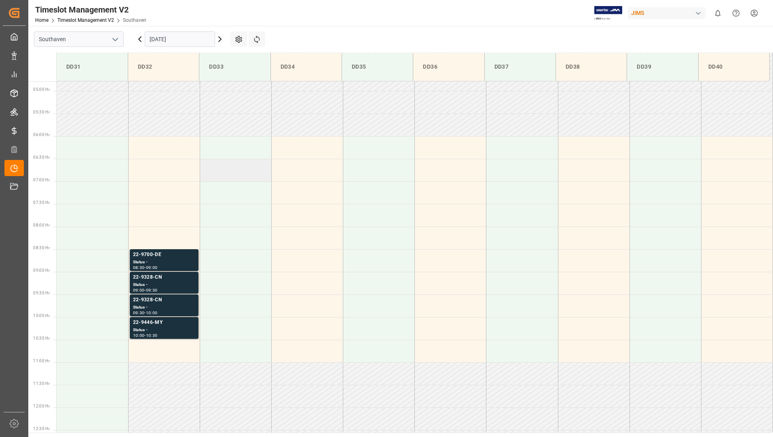
scroll to position [221, 0]
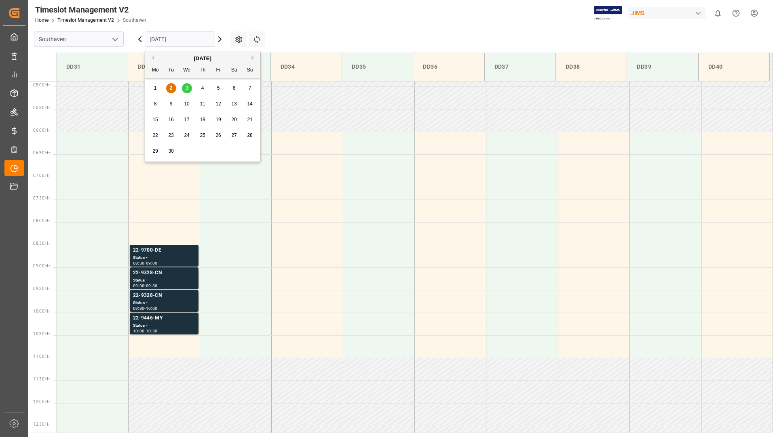
click at [167, 41] on input "[DATE]" at bounding box center [180, 39] width 70 height 15
click at [153, 57] on button "Previous Month" at bounding box center [151, 57] width 5 height 5
click at [191, 151] on div "27" at bounding box center [187, 152] width 10 height 10
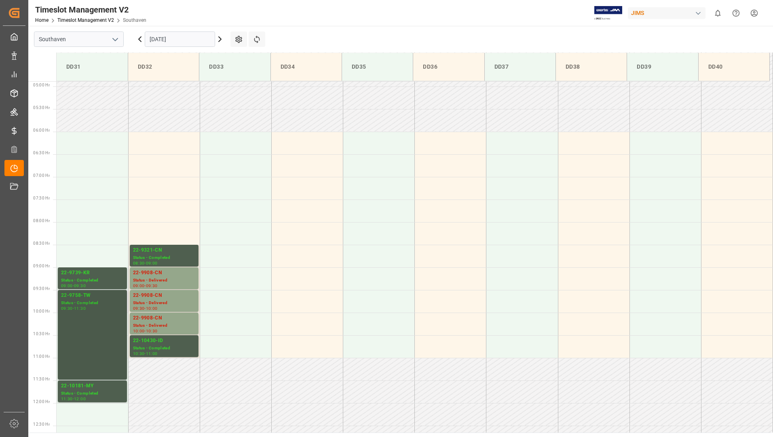
click at [99, 316] on div "22-9758-TW Status - Completed 09:30 - 11:30" at bounding box center [92, 335] width 63 height 86
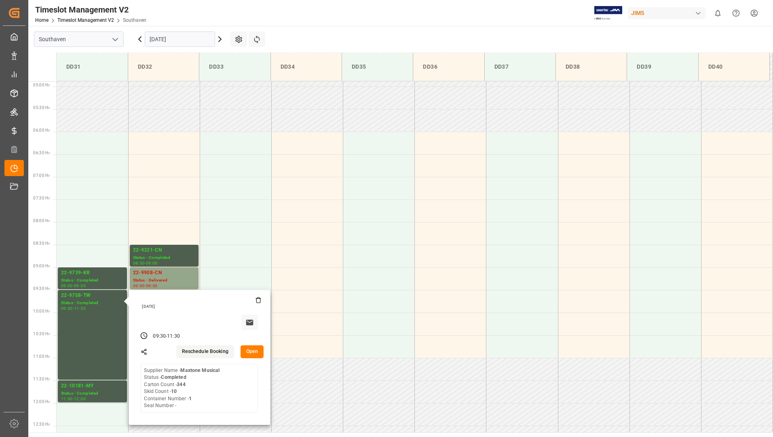
click at [195, 40] on input "[DATE]" at bounding box center [180, 39] width 70 height 15
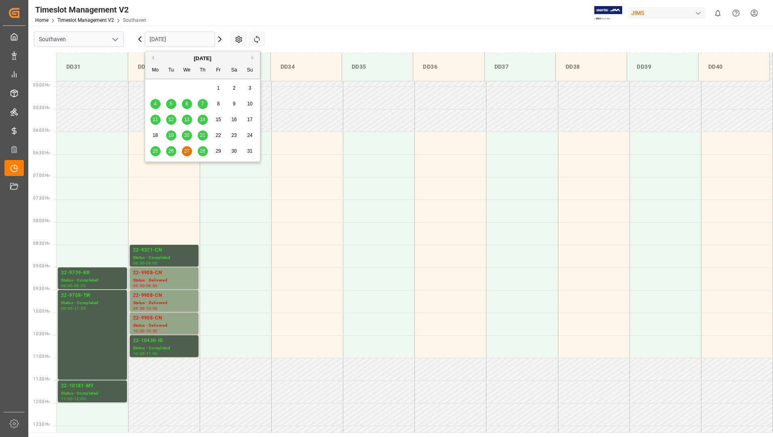
click at [201, 150] on span "28" at bounding box center [202, 151] width 5 height 6
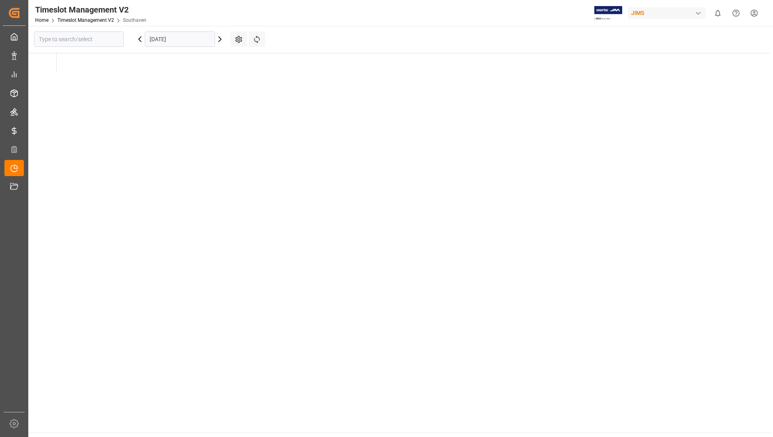
type input "Southaven"
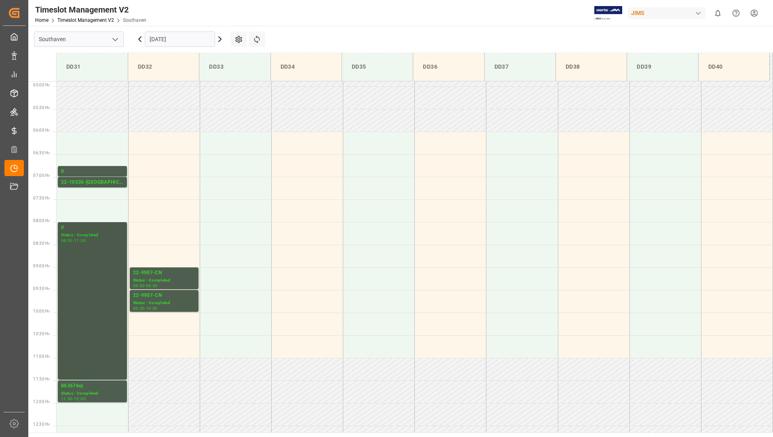
click at [103, 235] on div "Status - Completed" at bounding box center [92, 235] width 63 height 7
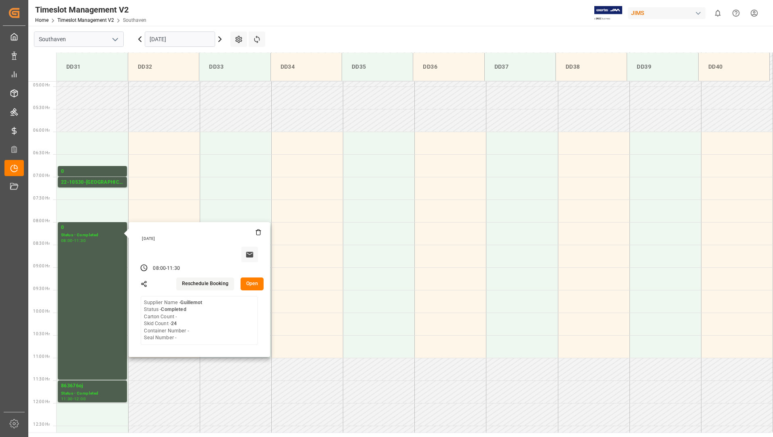
click at [194, 36] on input "[DATE]" at bounding box center [180, 39] width 70 height 15
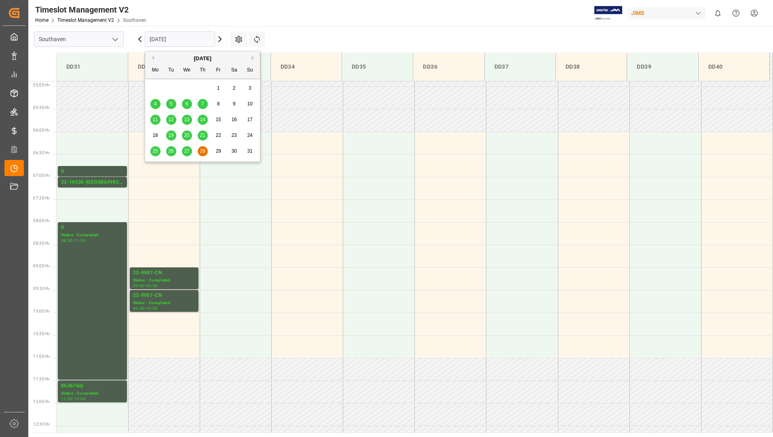
click at [220, 40] on icon at bounding box center [220, 39] width 10 height 10
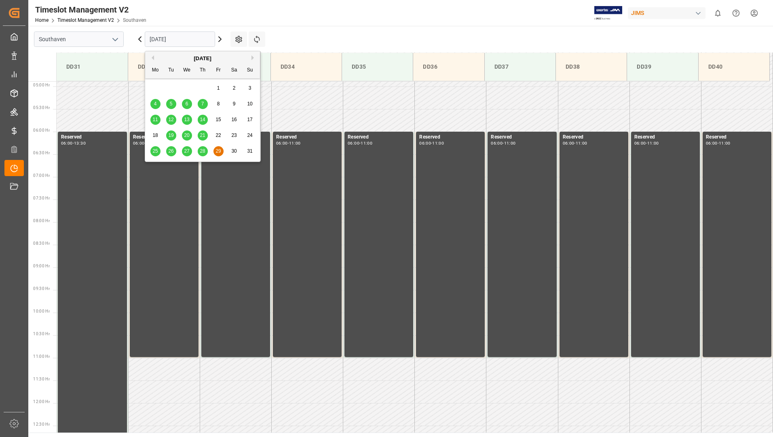
click at [187, 42] on input "[DATE]" at bounding box center [180, 39] width 70 height 15
click at [253, 55] on div "[DATE]" at bounding box center [202, 59] width 115 height 8
click at [251, 58] on div "Previous Month Next Month [DATE] Mo Tu We Th Fr Sa Su 28 29 30 31 1 2 3 4 5 6 7…" at bounding box center [203, 106] width 116 height 111
click at [251, 58] on div "[DATE]" at bounding box center [202, 59] width 115 height 8
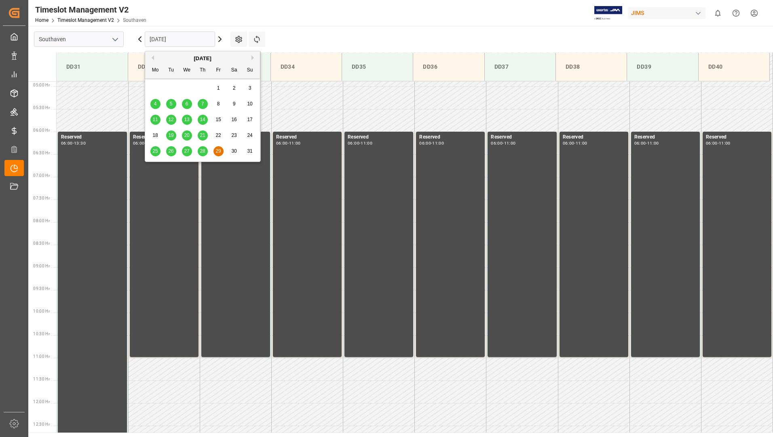
click at [190, 44] on input "[DATE]" at bounding box center [180, 39] width 70 height 15
click at [250, 57] on div "[DATE]" at bounding box center [202, 59] width 115 height 8
click at [221, 39] on icon at bounding box center [220, 39] width 10 height 10
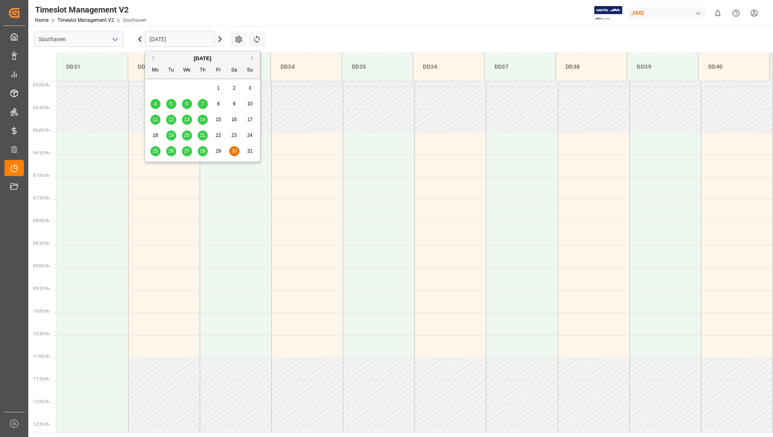
click at [208, 40] on input "[DATE]" at bounding box center [180, 39] width 70 height 15
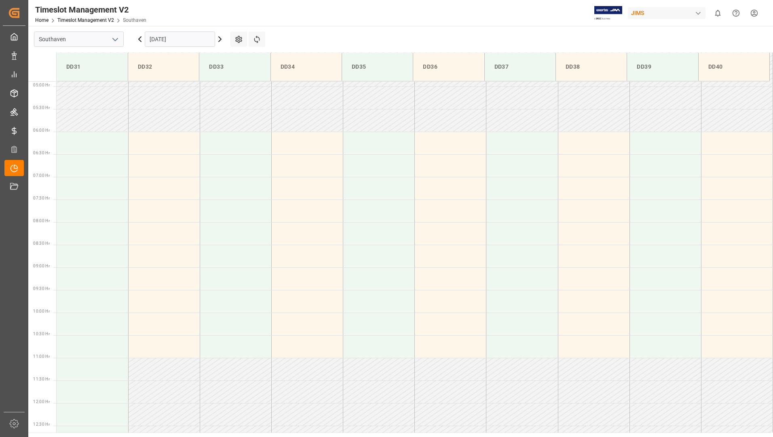
click at [221, 39] on icon at bounding box center [220, 39] width 2 height 5
click at [219, 39] on icon at bounding box center [220, 39] width 10 height 10
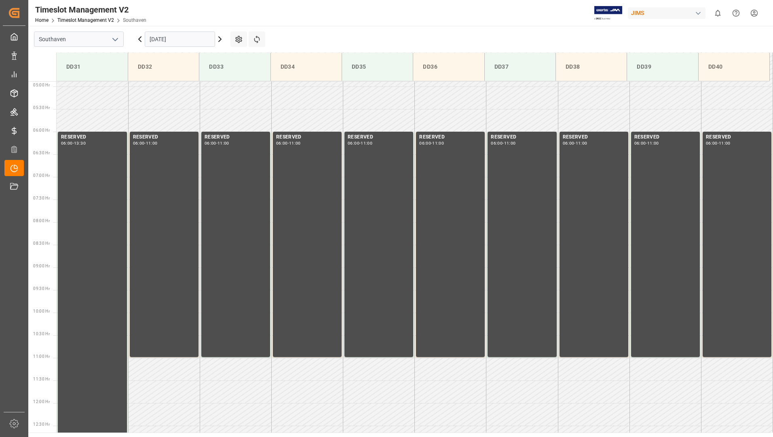
click at [219, 39] on icon at bounding box center [220, 39] width 10 height 10
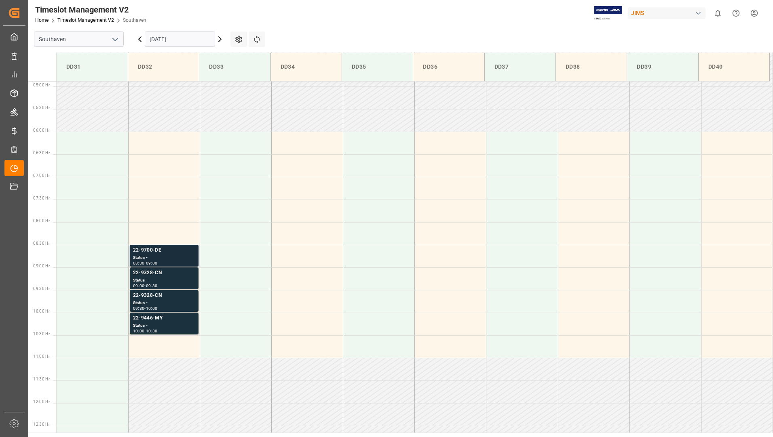
click at [164, 253] on div "22-9700-DE" at bounding box center [164, 251] width 62 height 8
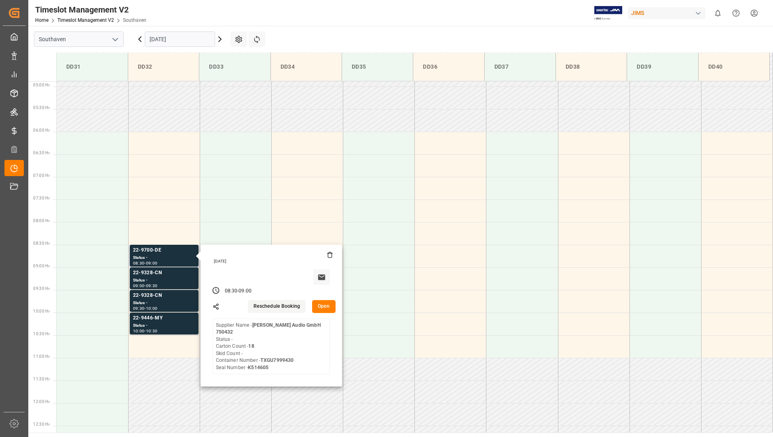
click at [321, 304] on button "Open" at bounding box center [323, 306] width 23 height 13
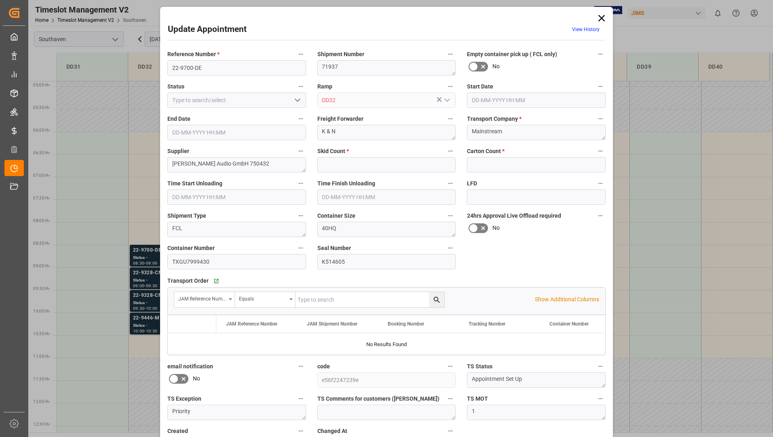
type input "0"
type input "18"
type input "[DATE] 08:30"
type input "[DATE] 09:00"
type input "[DATE] 15:09"
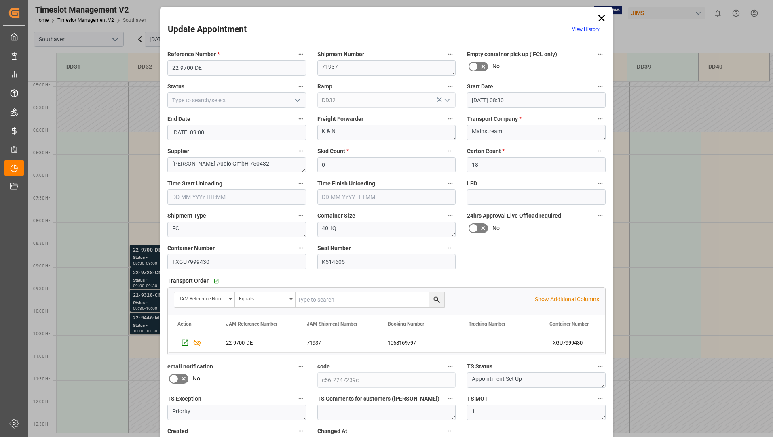
click at [598, 17] on icon at bounding box center [601, 18] width 6 height 6
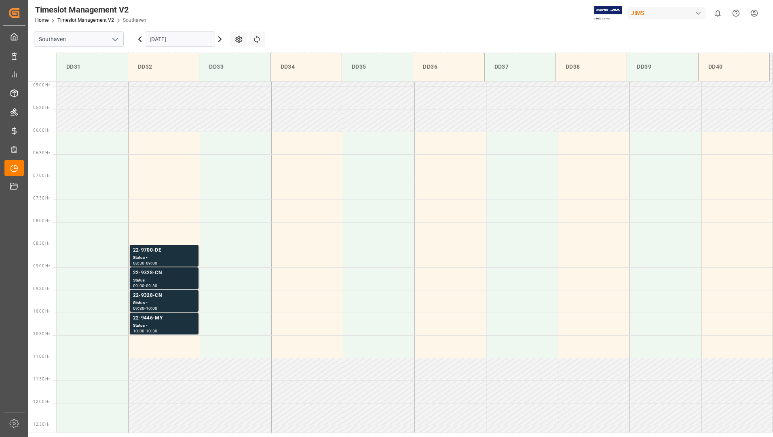
click at [174, 280] on div "Status -" at bounding box center [164, 280] width 62 height 7
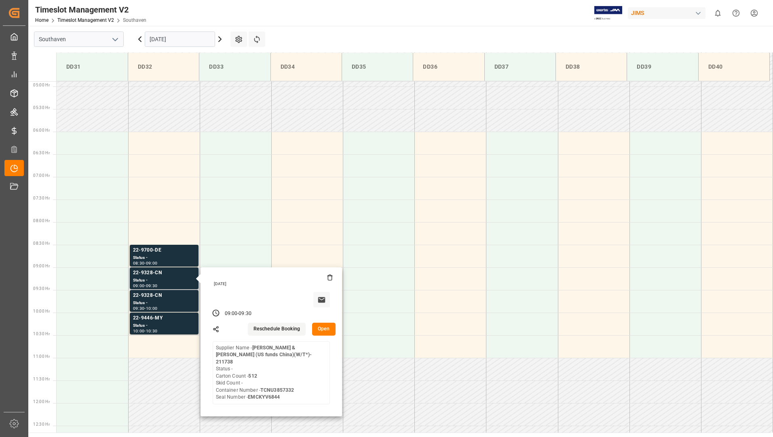
click at [325, 330] on button "Open" at bounding box center [323, 329] width 23 height 13
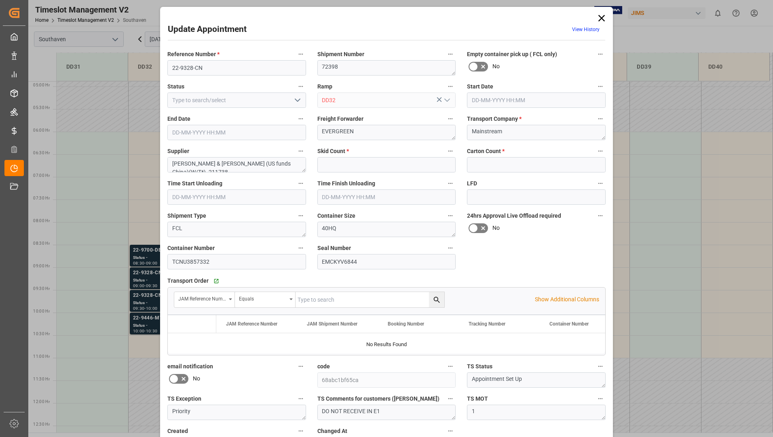
type input "0"
type input "512"
type input "[DATE] 09:00"
type input "[DATE] 09:30"
type input "[DATE] 15:06"
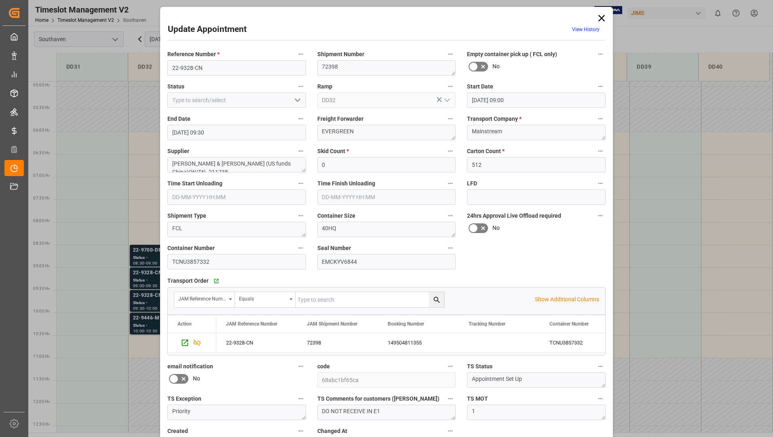
click at [601, 18] on icon at bounding box center [601, 18] width 11 height 11
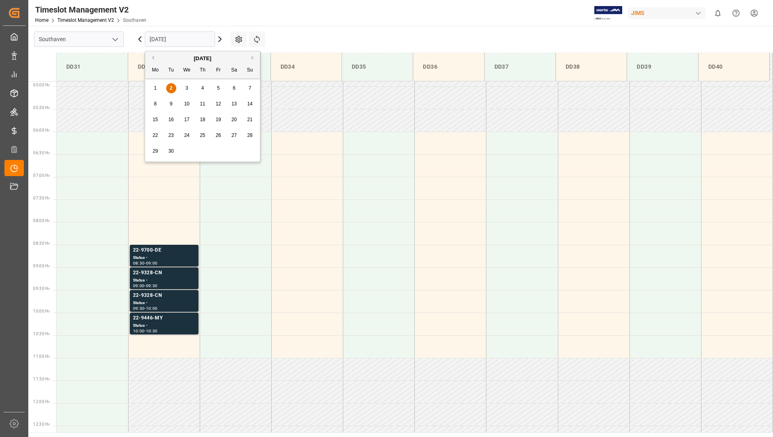
click at [192, 40] on input "[DATE]" at bounding box center [180, 39] width 70 height 15
click at [153, 59] on button "Previous Month" at bounding box center [151, 57] width 5 height 5
click at [201, 149] on span "28" at bounding box center [202, 151] width 5 height 6
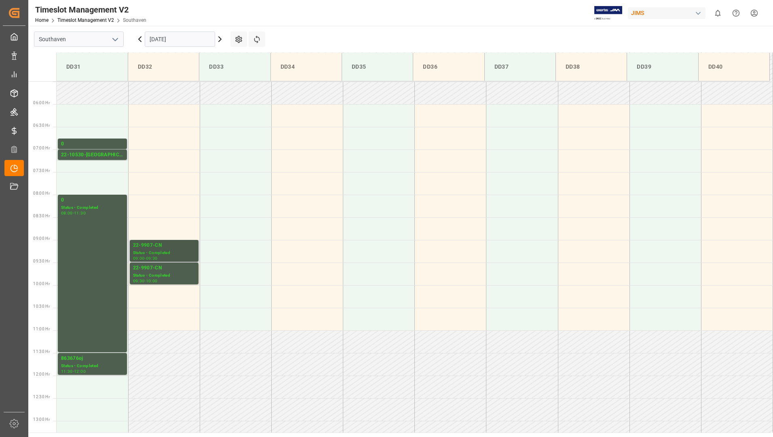
scroll to position [266, 0]
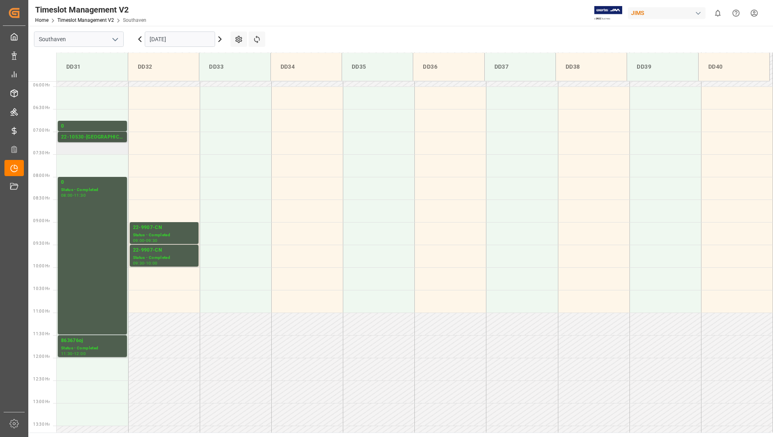
click at [105, 134] on div "22-10530-[GEOGRAPHIC_DATA]" at bounding box center [92, 137] width 63 height 8
click at [160, 251] on div "22-9907-CN" at bounding box center [164, 251] width 62 height 8
click at [162, 240] on div "09:00 - 09:30" at bounding box center [164, 241] width 62 height 4
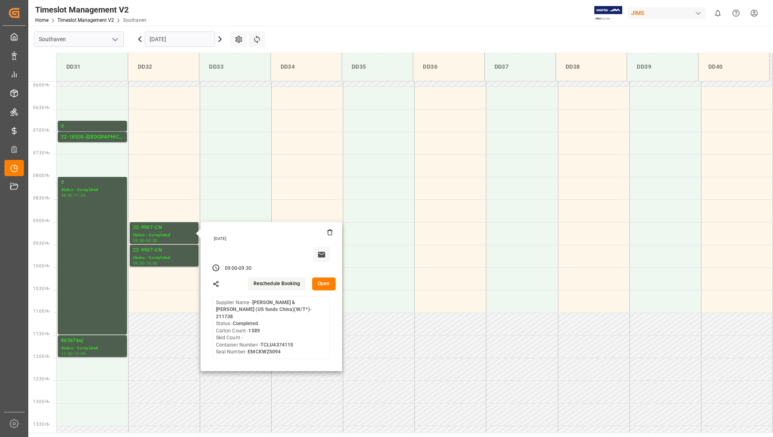
click at [182, 37] on input "[DATE]" at bounding box center [180, 39] width 70 height 15
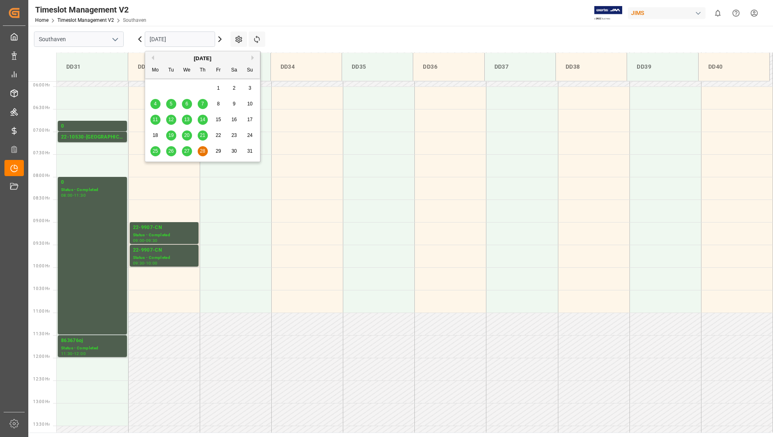
click at [186, 152] on span "27" at bounding box center [186, 151] width 5 height 6
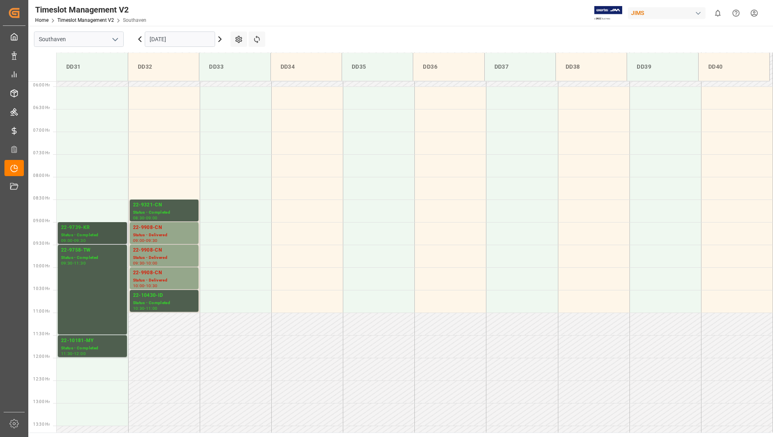
click at [95, 228] on div "22-9739-KR" at bounding box center [92, 228] width 63 height 8
click at [101, 263] on div "09:30 - 11:30" at bounding box center [92, 264] width 63 height 4
click at [103, 350] on div "Status - Completed" at bounding box center [92, 348] width 63 height 7
click at [177, 203] on div "22-9321-CN" at bounding box center [164, 205] width 62 height 8
click at [168, 307] on div "10:30 - 11:00" at bounding box center [164, 309] width 62 height 4
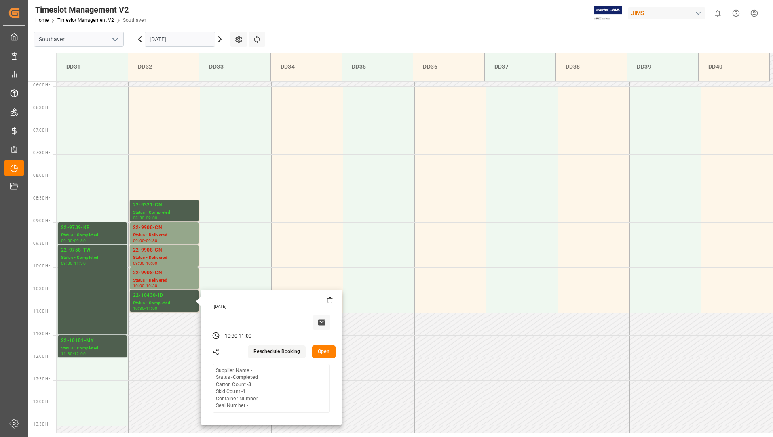
click at [201, 37] on input "[DATE]" at bounding box center [180, 39] width 70 height 15
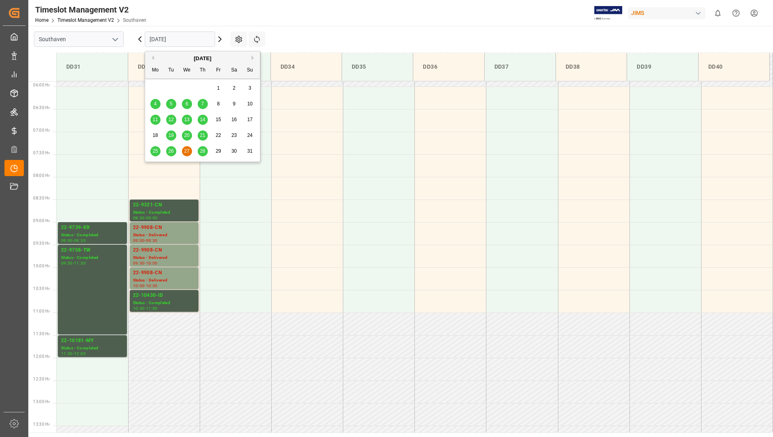
click at [170, 153] on span "26" at bounding box center [170, 151] width 5 height 6
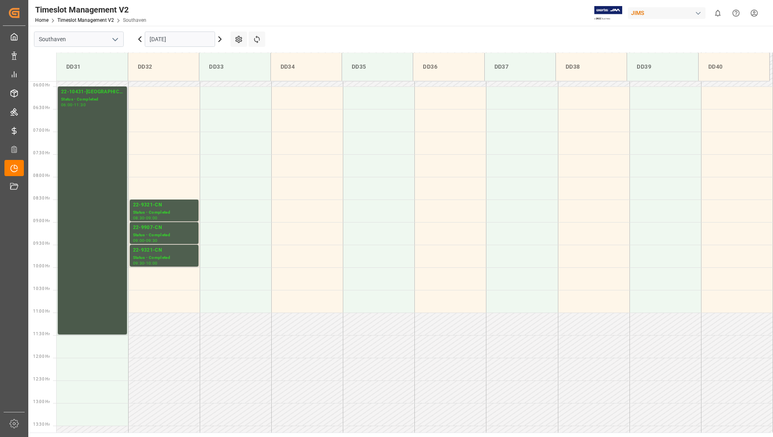
click at [90, 107] on div "06:00 - 11:30" at bounding box center [92, 105] width 63 height 4
click at [157, 213] on div "Status - Completed" at bounding box center [164, 212] width 62 height 7
click at [158, 239] on div "09:30" at bounding box center [152, 241] width 12 height 4
click at [160, 248] on div "22-9321-CN" at bounding box center [164, 251] width 62 height 8
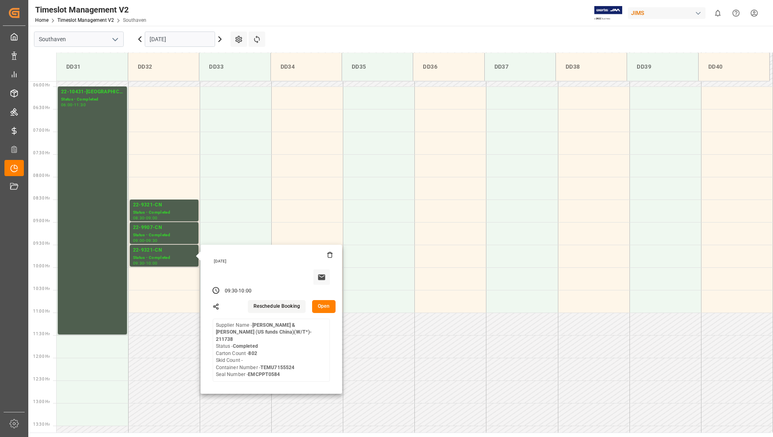
click at [161, 38] on input "[DATE]" at bounding box center [180, 39] width 70 height 15
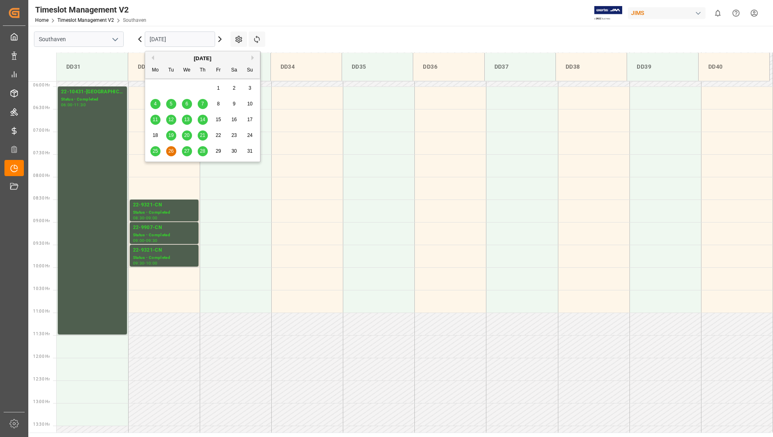
click at [158, 150] on div "25" at bounding box center [155, 152] width 10 height 10
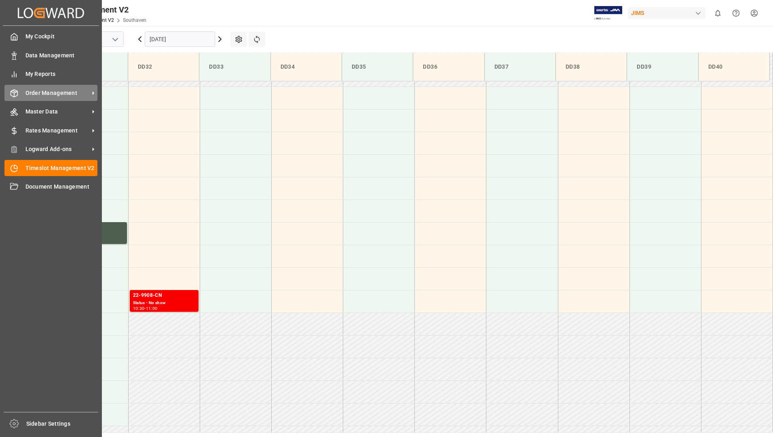
click at [53, 96] on span "Order Management" at bounding box center [57, 93] width 64 height 8
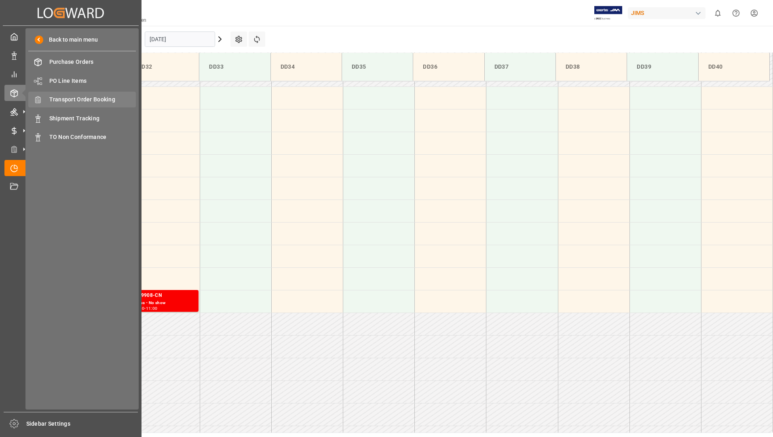
click at [118, 100] on span "Transport Order Booking" at bounding box center [92, 99] width 87 height 8
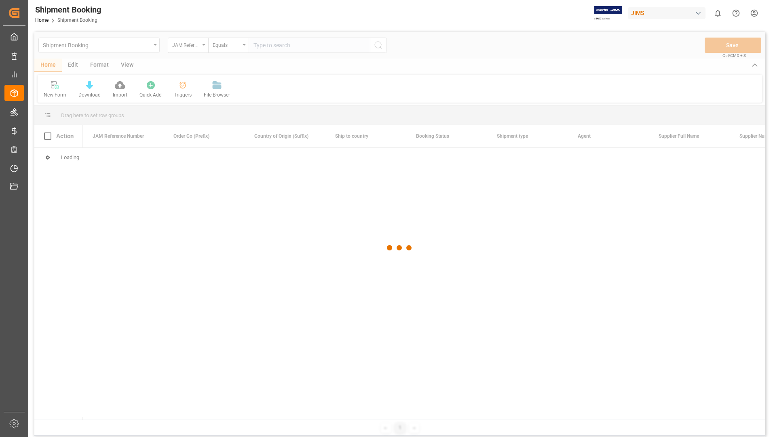
click at [272, 44] on div at bounding box center [399, 248] width 731 height 432
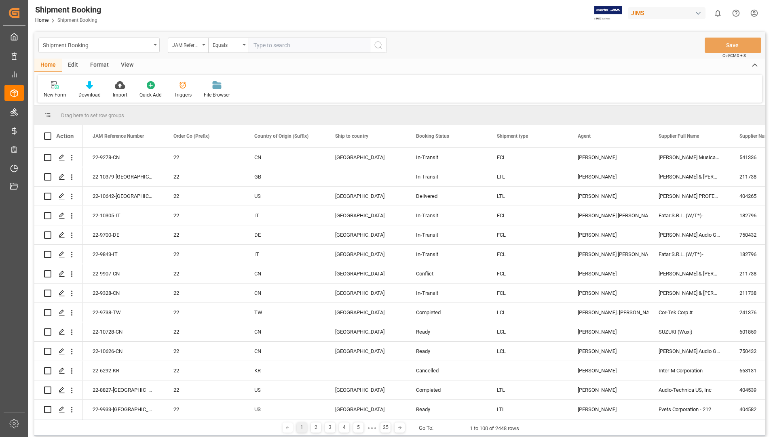
click at [278, 44] on input "text" at bounding box center [309, 45] width 121 height 15
type input "22-9278-CN"
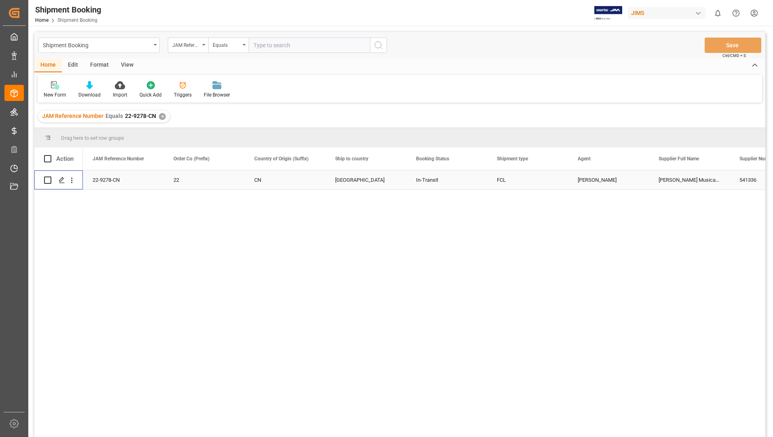
click at [50, 179] on input "Press Space to toggle row selection (unchecked)" at bounding box center [47, 180] width 7 height 7
checkbox input "true"
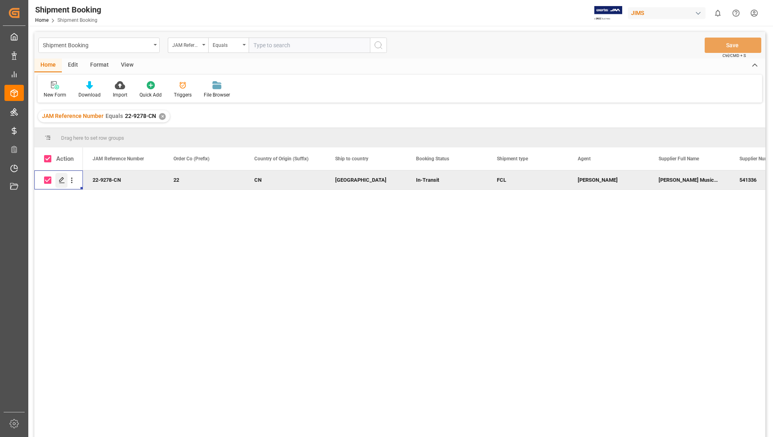
click at [65, 179] on div "Press SPACE to deselect this row." at bounding box center [61, 180] width 12 height 15
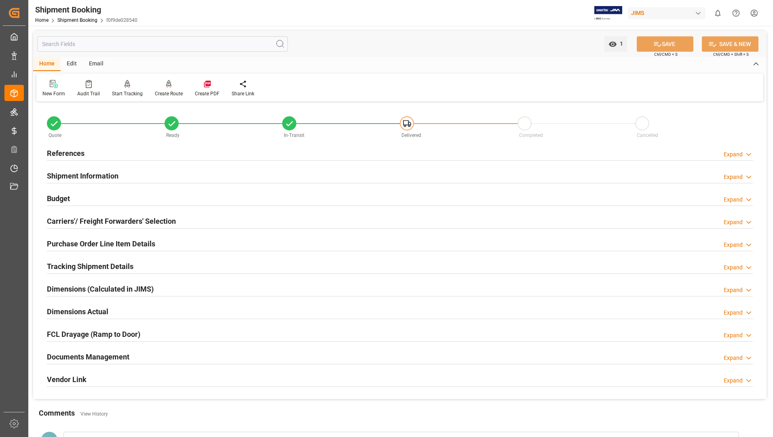
click at [79, 266] on h2 "Tracking Shipment Details" at bounding box center [90, 266] width 86 height 11
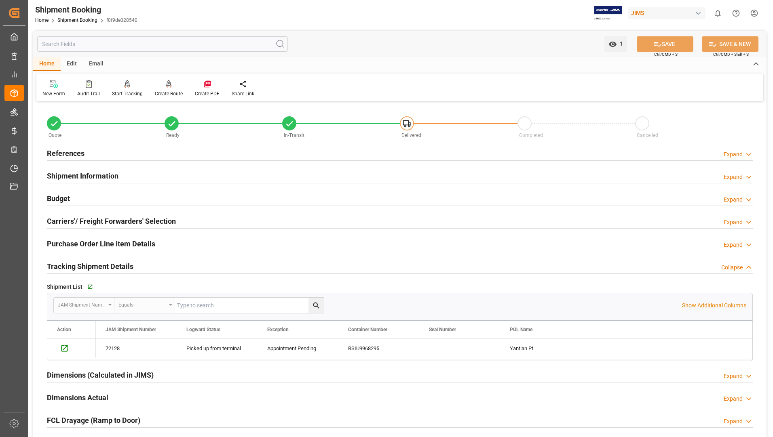
click at [61, 246] on h2 "Purchase Order Line Item Details" at bounding box center [101, 243] width 108 height 11
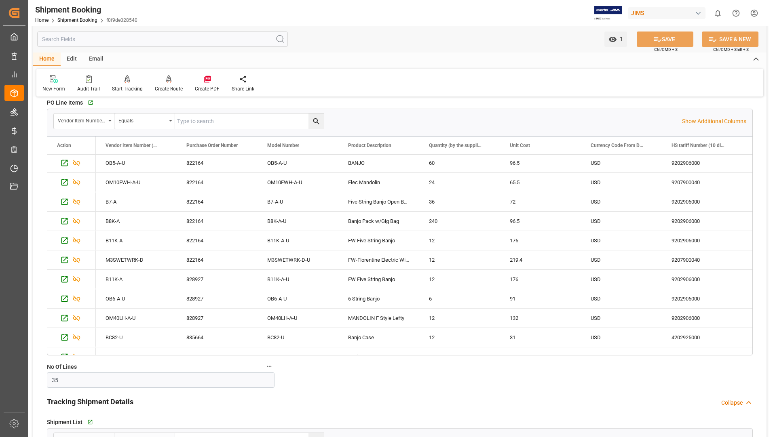
scroll to position [276, 0]
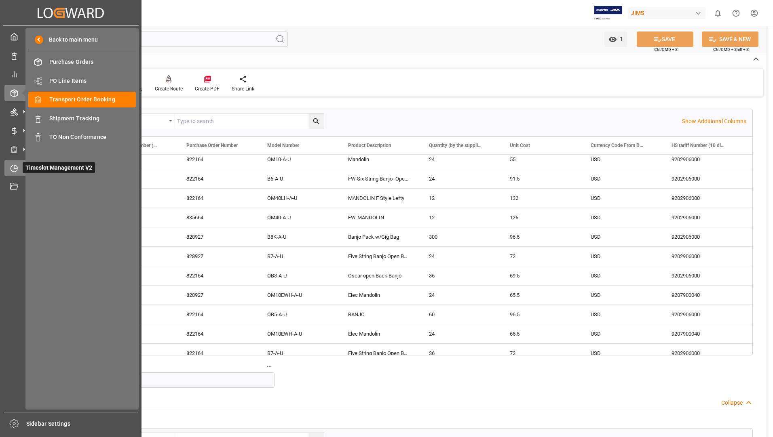
click at [21, 162] on div "Timeslot Management V2 Timeslot Management V2" at bounding box center [70, 168] width 133 height 16
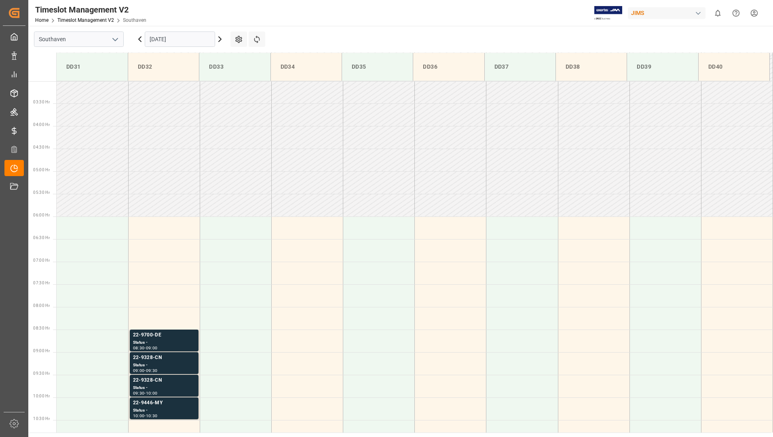
scroll to position [266, 0]
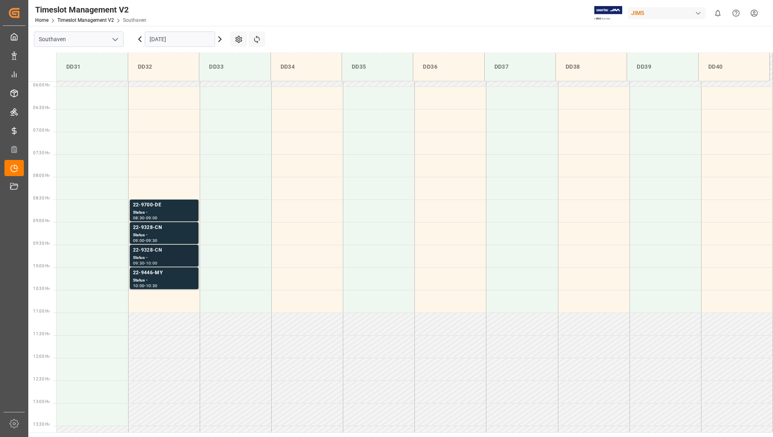
click at [165, 255] on div "Status -" at bounding box center [164, 258] width 62 height 7
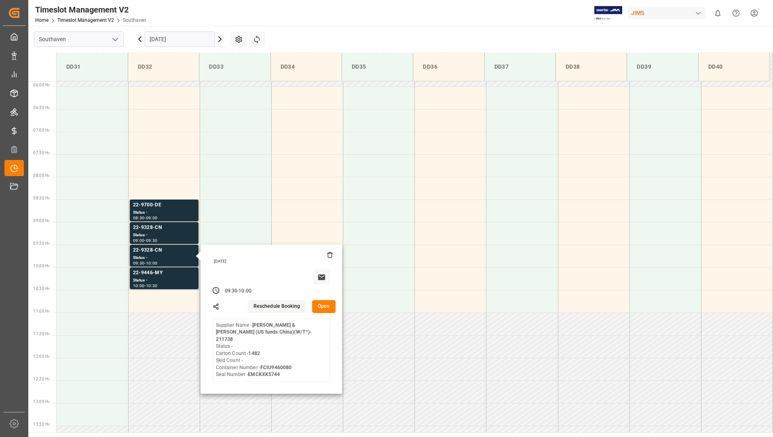
click at [320, 304] on button "Open" at bounding box center [323, 306] width 23 height 13
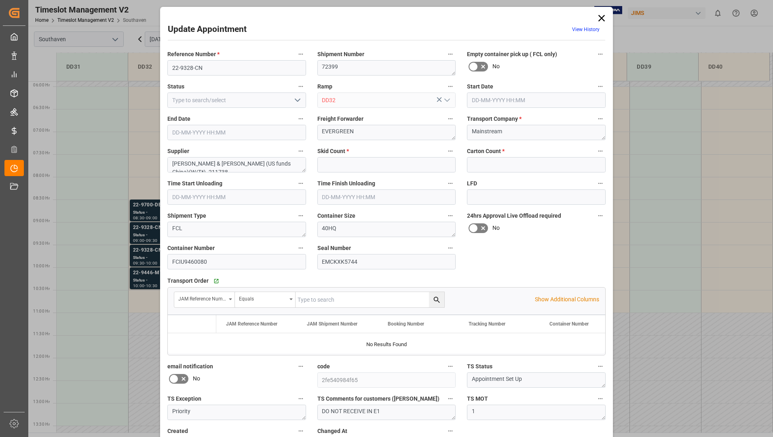
type input "0"
type input "1482"
type input "[DATE] 09:30"
type input "[DATE] 10:00"
type input "[DATE] 15:03"
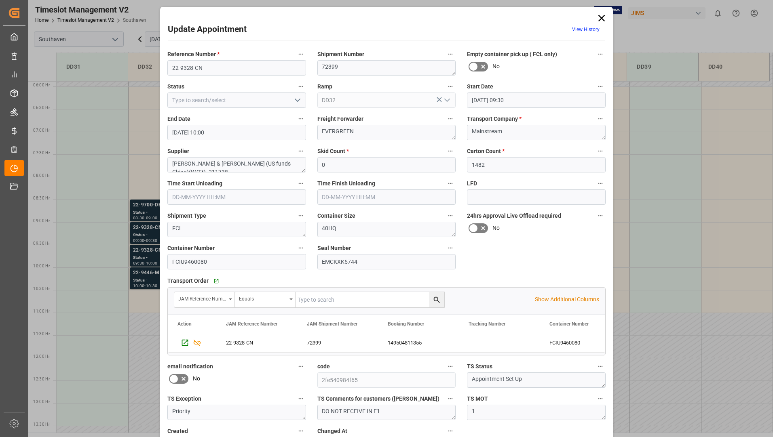
click at [597, 18] on icon at bounding box center [601, 18] width 11 height 11
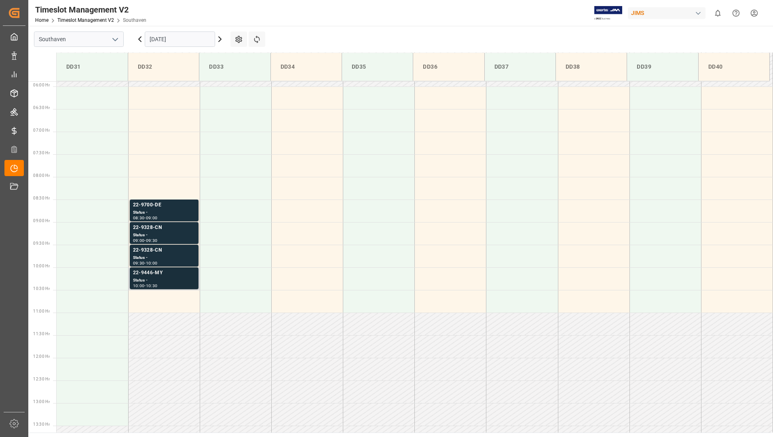
click at [177, 280] on div "Status -" at bounding box center [164, 280] width 62 height 7
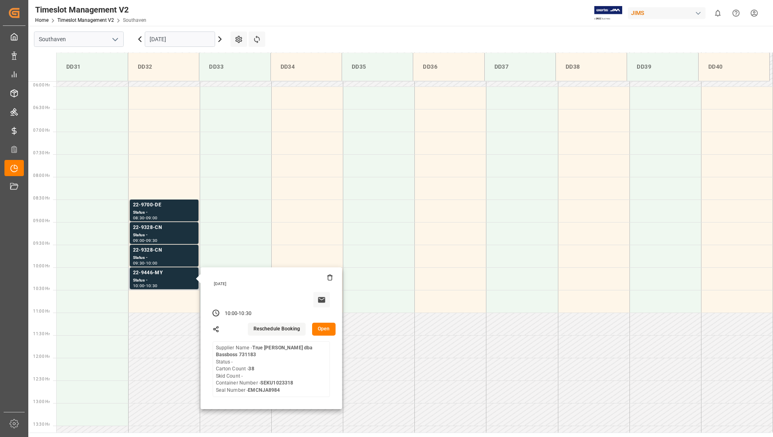
click at [320, 327] on button "Open" at bounding box center [323, 329] width 23 height 13
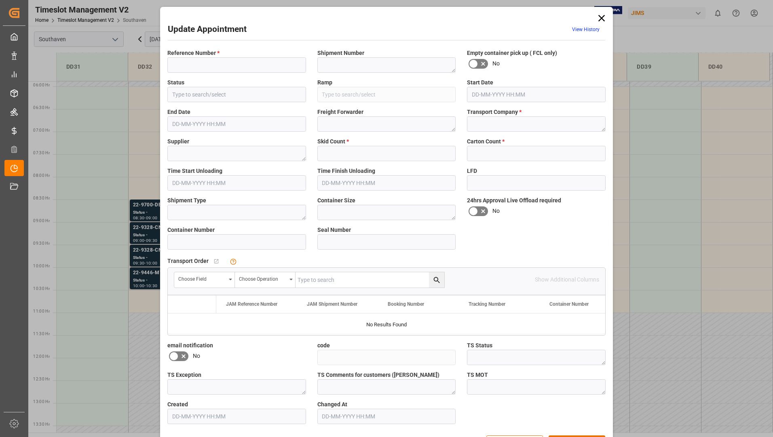
type input "22-9446-MY"
type textarea "71885"
type input "DD32"
type textarea "EVERGREEN"
type textarea "mainstream"
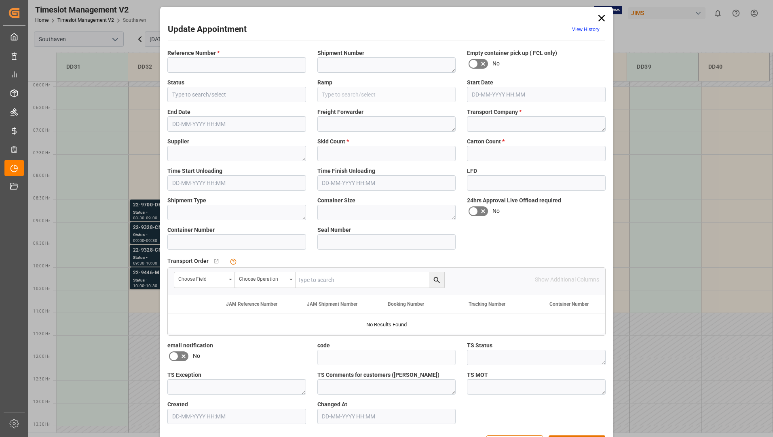
type textarea "True [PERSON_NAME] dba Bassboss 731183"
type textarea "FCL"
type textarea "20"
type input "SEKU1023318"
type input "EMCNJA8984"
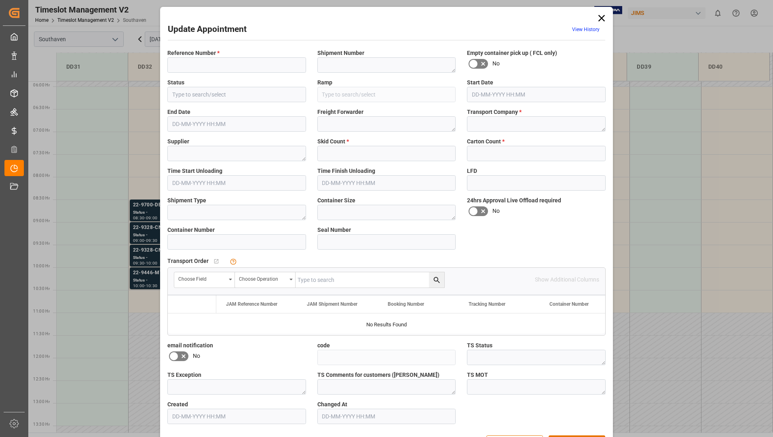
type input "4470d6fc9164"
type textarea "Appointment Set Up"
type textarea "No Exception"
type textarea "Trade War update [DATE] // OK TO RECEIVE IN E1"
type textarea "1"
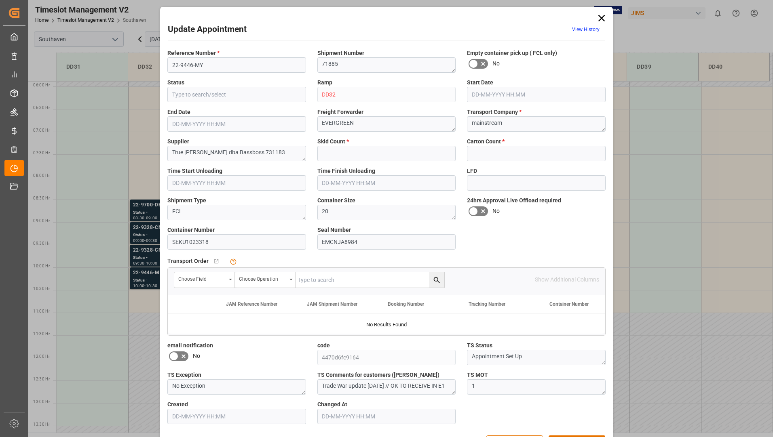
type input "0"
type input "38"
type input "[DATE] 10:00"
type input "[DATE] 10:30"
type input "[DATE] 14:59"
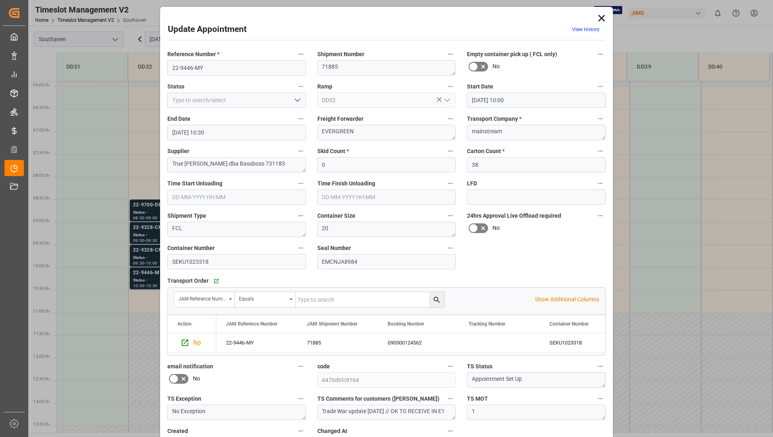
click at [602, 18] on icon at bounding box center [601, 18] width 11 height 11
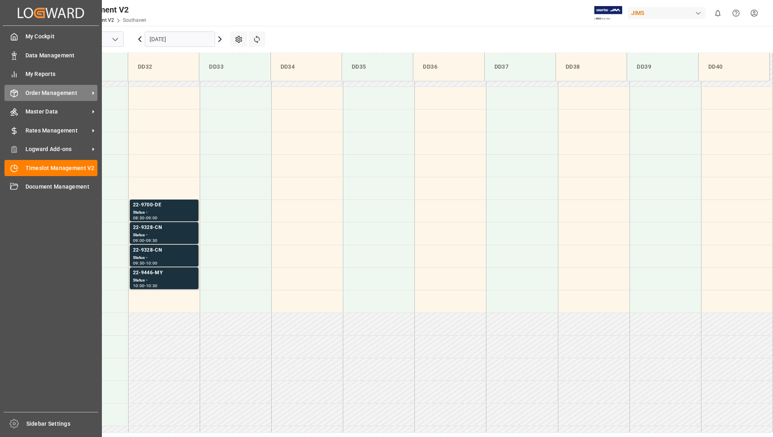
click at [44, 85] on div "Order Management Order Management" at bounding box center [50, 93] width 93 height 16
click at [53, 93] on span "Order Management" at bounding box center [57, 93] width 64 height 8
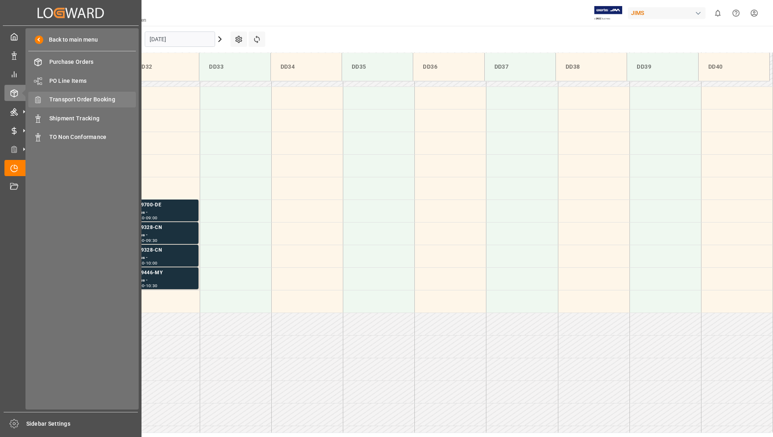
click at [97, 101] on span "Transport Order Booking" at bounding box center [92, 99] width 87 height 8
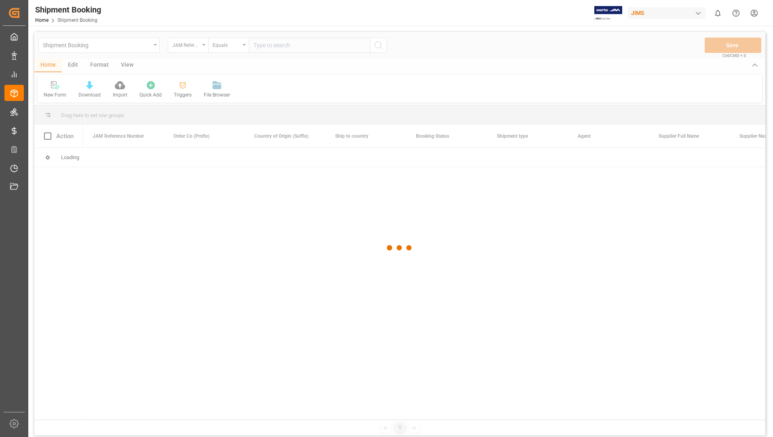
click at [303, 45] on div at bounding box center [399, 248] width 731 height 432
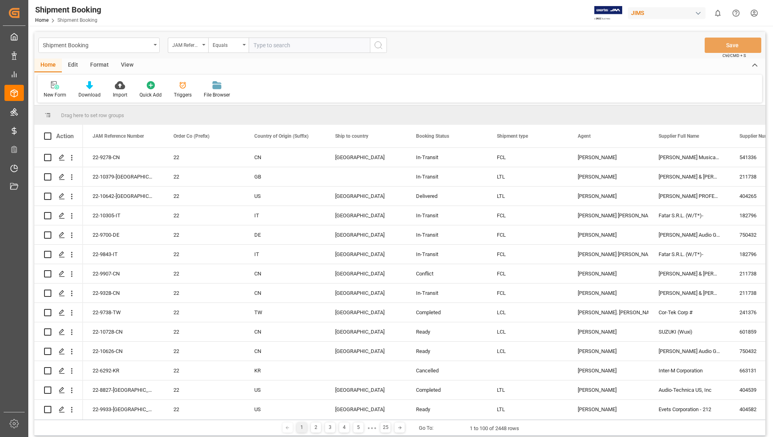
click at [303, 44] on input "text" at bounding box center [309, 45] width 121 height 15
type input "22-9446-MY"
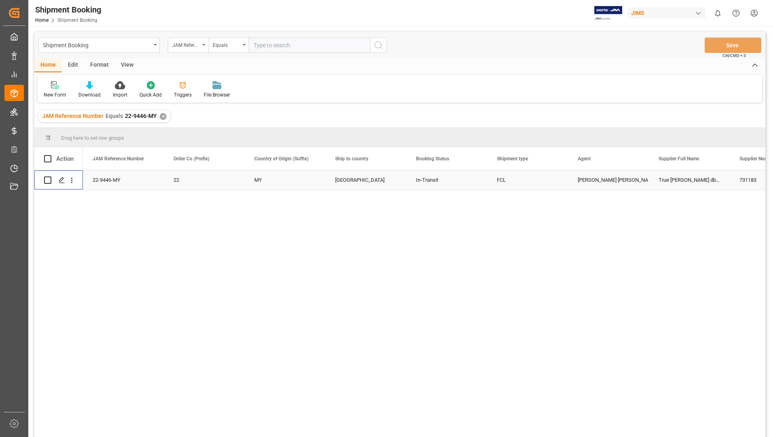
click at [47, 179] on input "Press Space to toggle row selection (unchecked)" at bounding box center [47, 180] width 7 height 7
checkbox input "true"
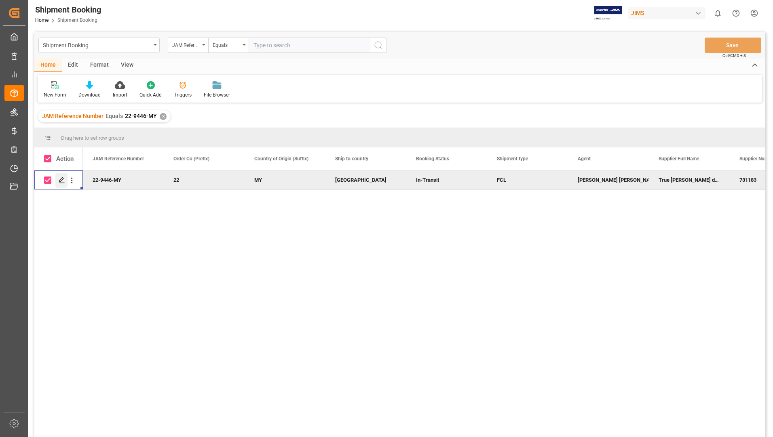
click at [60, 177] on icon "Press SPACE to deselect this row." at bounding box center [62, 180] width 6 height 6
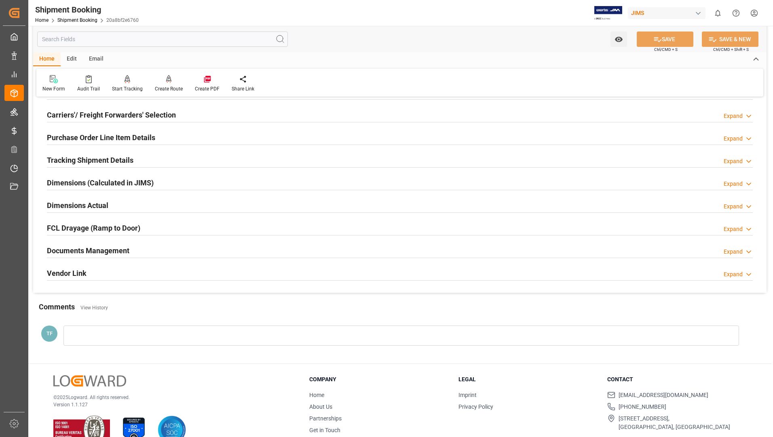
scroll to position [124, 0]
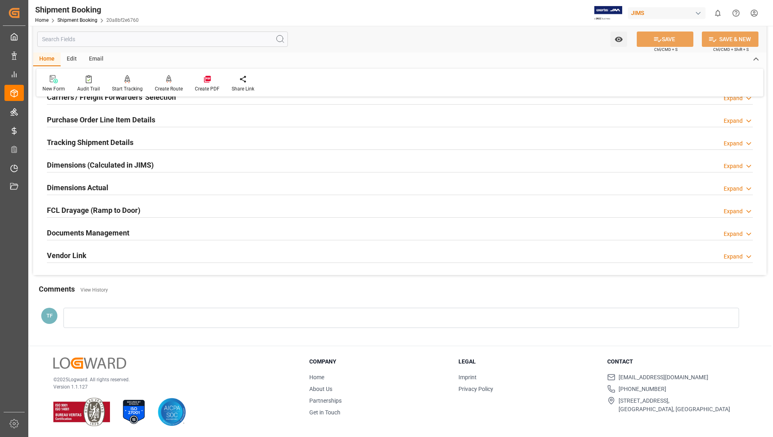
click at [118, 234] on h2 "Documents Management" at bounding box center [88, 233] width 82 height 11
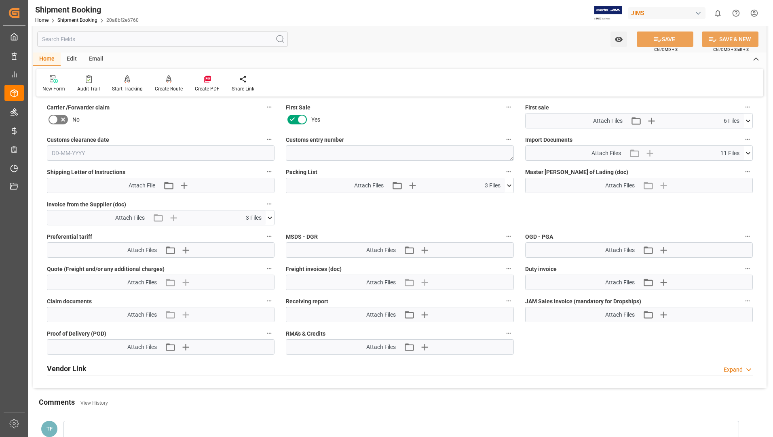
scroll to position [367, 0]
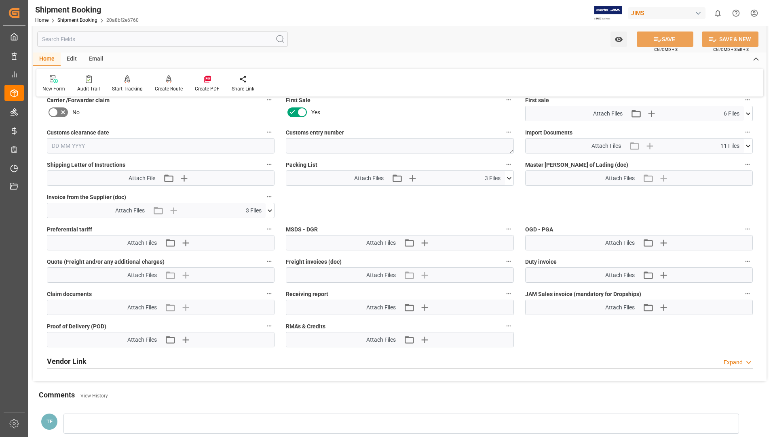
click at [510, 178] on icon at bounding box center [509, 178] width 4 height 2
click at [491, 191] on icon at bounding box center [487, 193] width 6 height 6
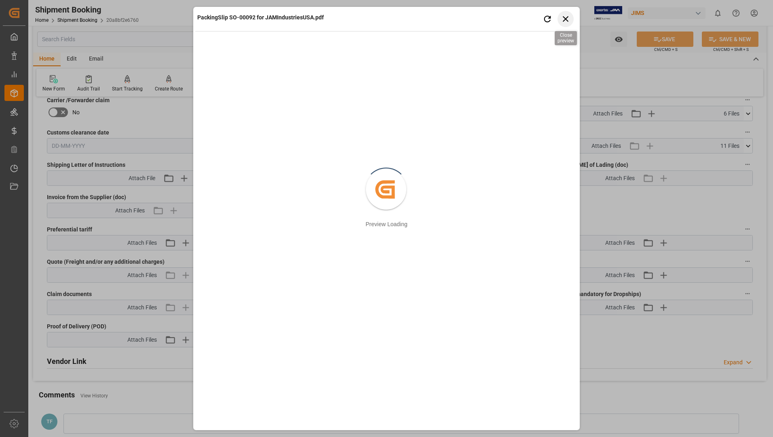
click at [563, 19] on icon "button" at bounding box center [566, 19] width 10 height 10
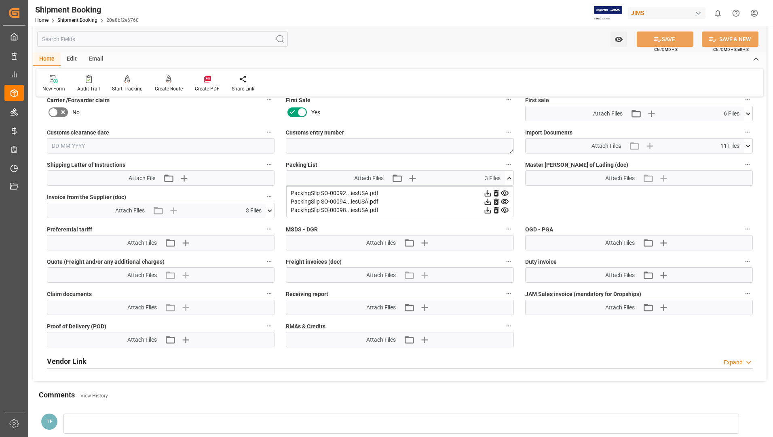
click at [492, 200] on icon at bounding box center [487, 202] width 8 height 8
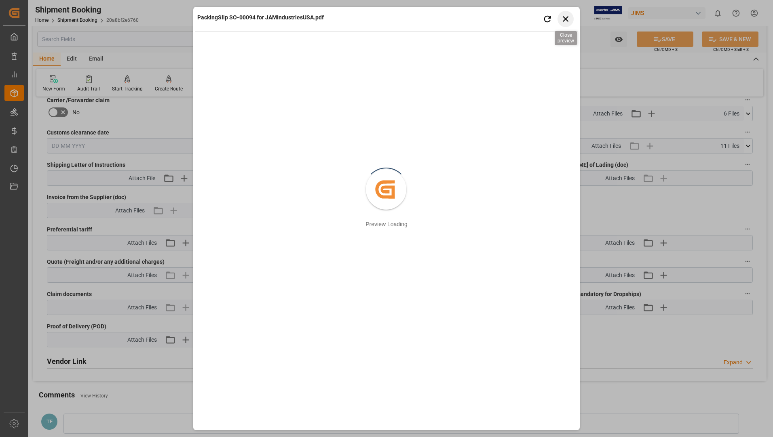
click at [567, 16] on icon "button" at bounding box center [566, 19] width 10 height 10
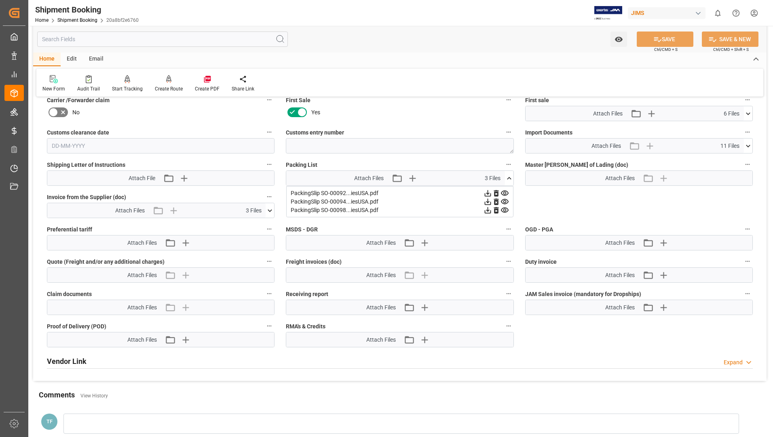
click at [491, 209] on icon at bounding box center [487, 210] width 6 height 6
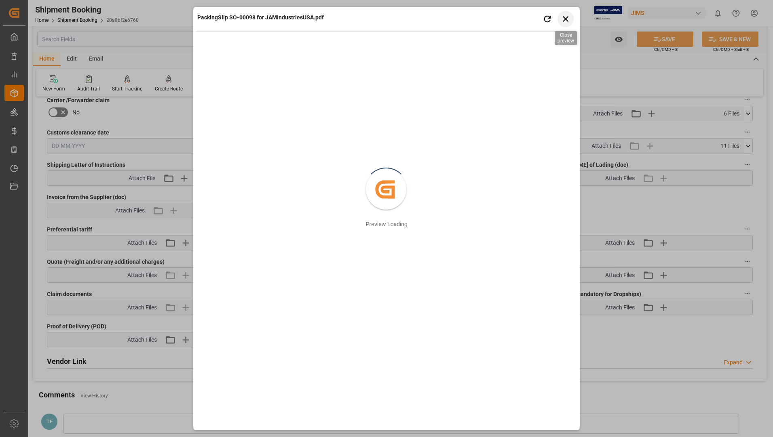
click at [568, 19] on icon "button" at bounding box center [566, 19] width 10 height 10
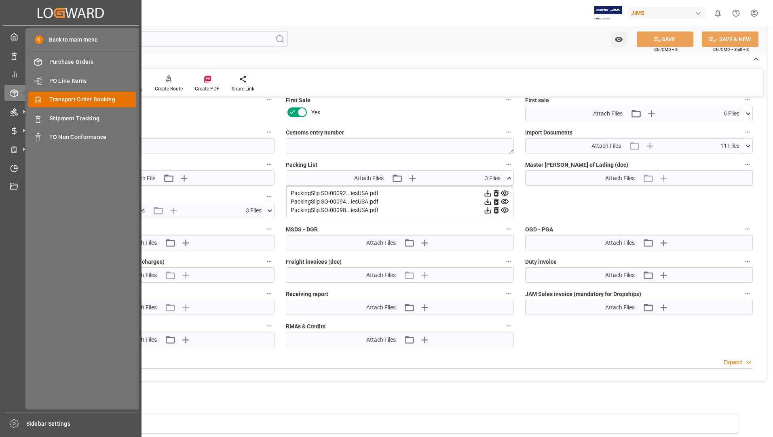
click at [93, 99] on span "Transport Order Booking" at bounding box center [92, 99] width 87 height 8
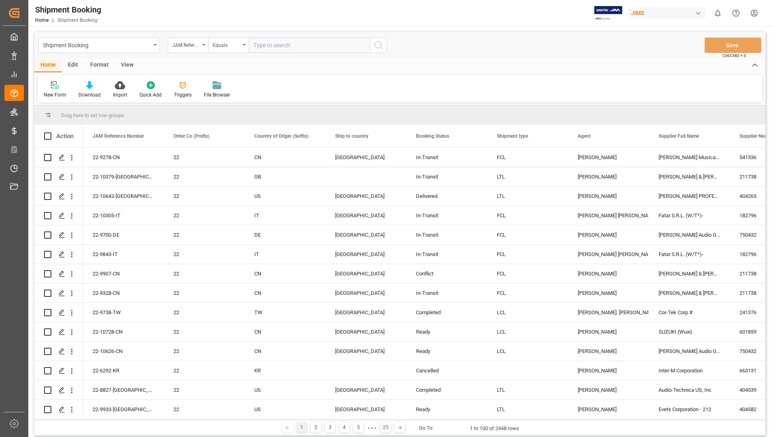
click at [340, 47] on input "text" at bounding box center [309, 45] width 121 height 15
type input "22-9328-cn"
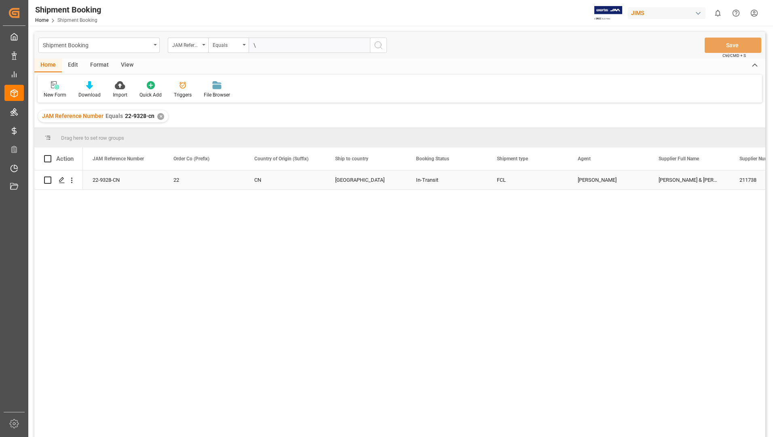
type input "\"
click at [51, 179] on input "Press Space to toggle row selection (unchecked)" at bounding box center [47, 180] width 7 height 7
checkbox input "true"
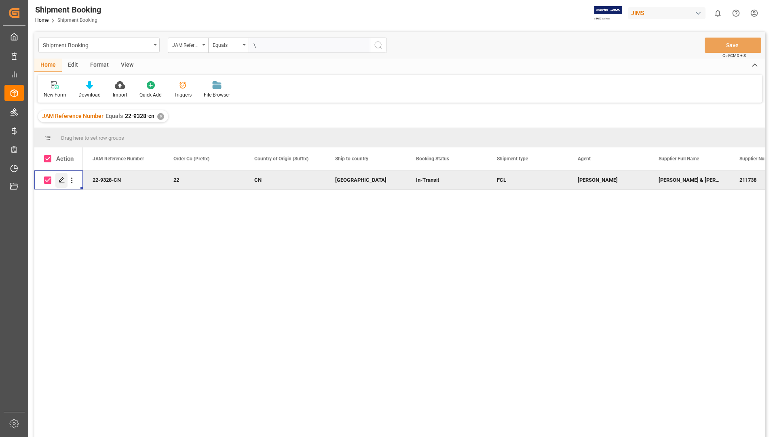
click at [59, 179] on icon "Press SPACE to deselect this row." at bounding box center [62, 180] width 6 height 6
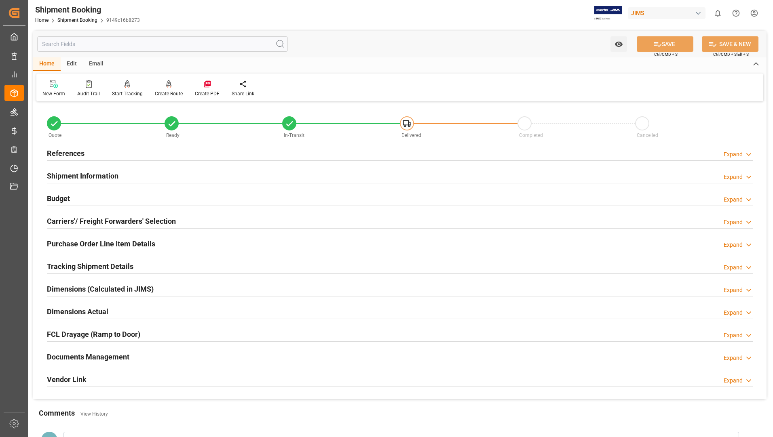
click at [91, 356] on h2 "Documents Management" at bounding box center [88, 357] width 82 height 11
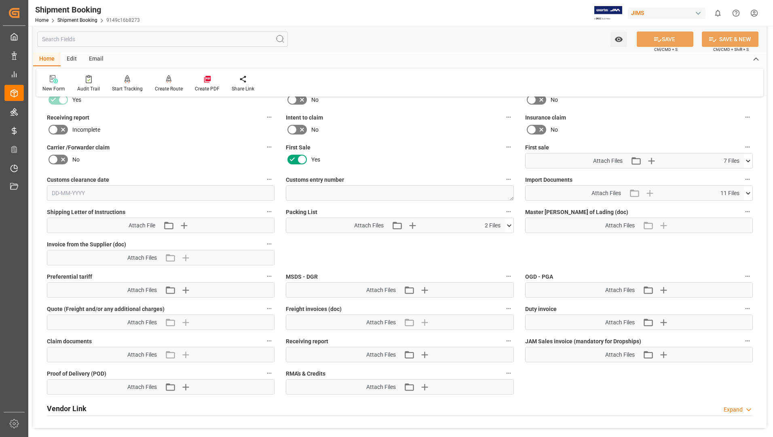
scroll to position [323, 0]
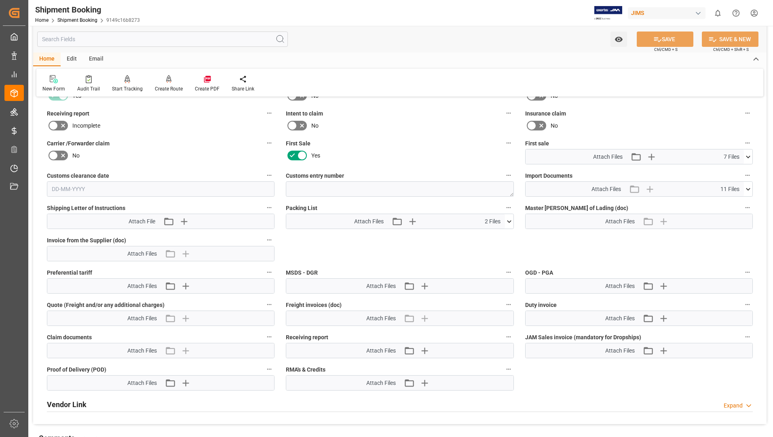
click at [507, 222] on icon at bounding box center [509, 221] width 8 height 8
click at [492, 236] on icon at bounding box center [487, 236] width 8 height 8
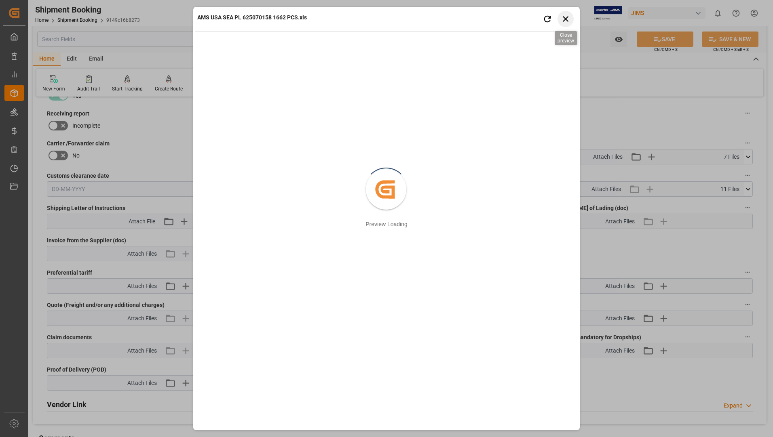
click at [562, 21] on icon "button" at bounding box center [566, 19] width 10 height 10
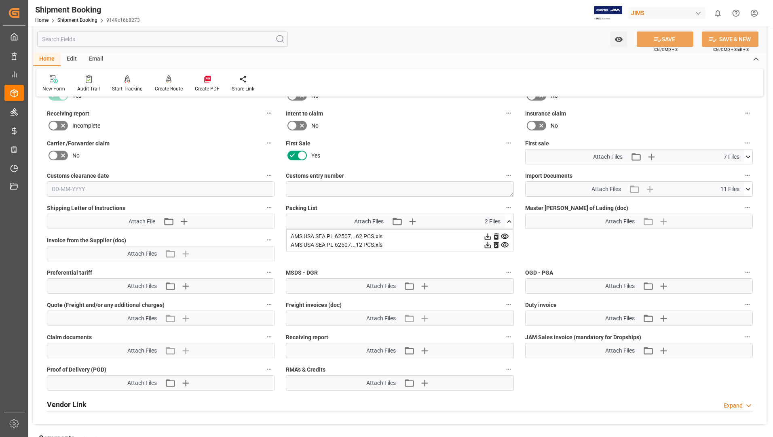
click at [488, 235] on icon at bounding box center [487, 236] width 8 height 8
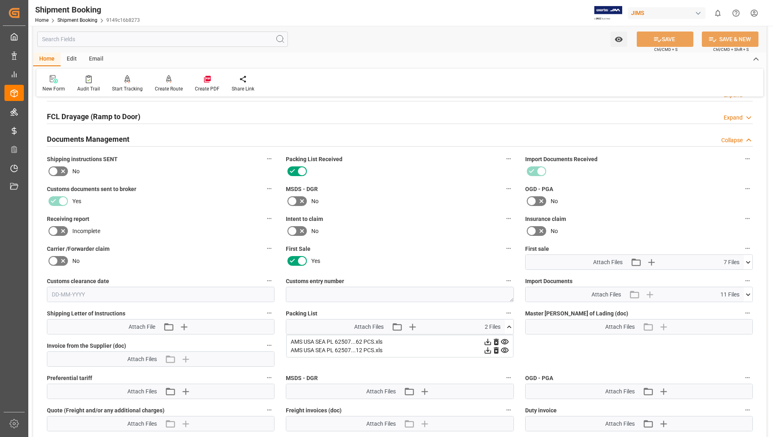
scroll to position [190, 0]
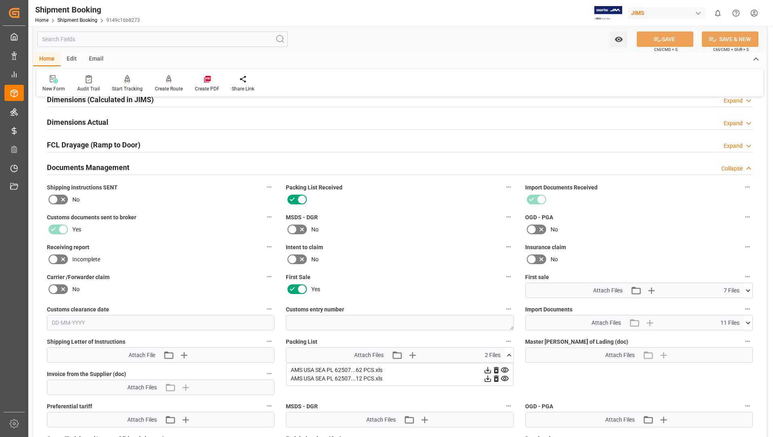
click at [491, 380] on icon at bounding box center [487, 379] width 6 height 6
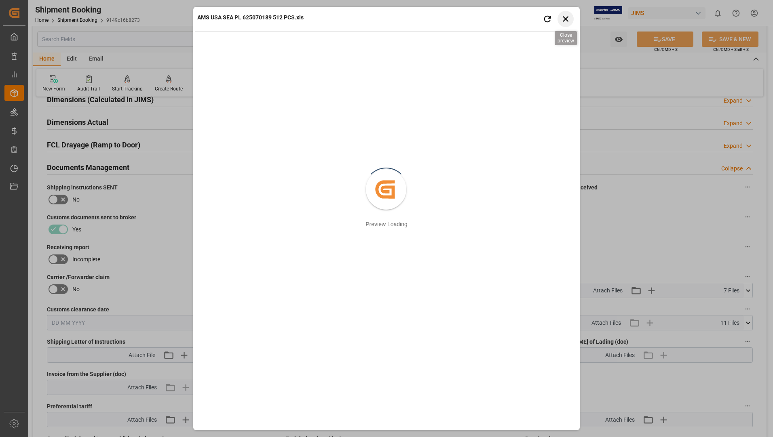
click at [570, 16] on icon "button" at bounding box center [566, 19] width 10 height 10
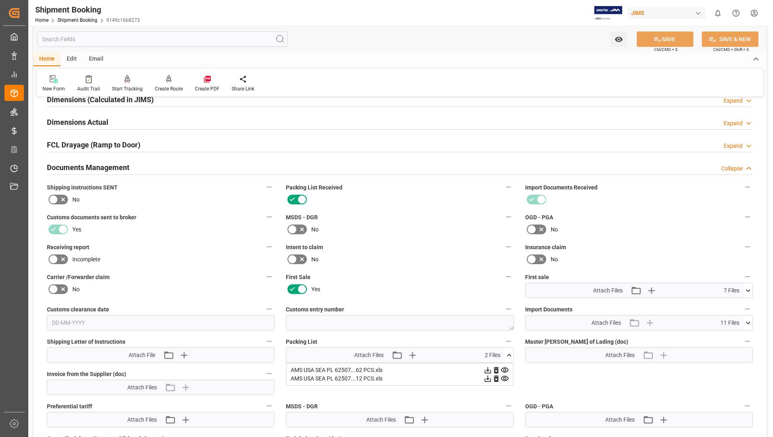
click at [489, 379] on icon at bounding box center [487, 379] width 8 height 8
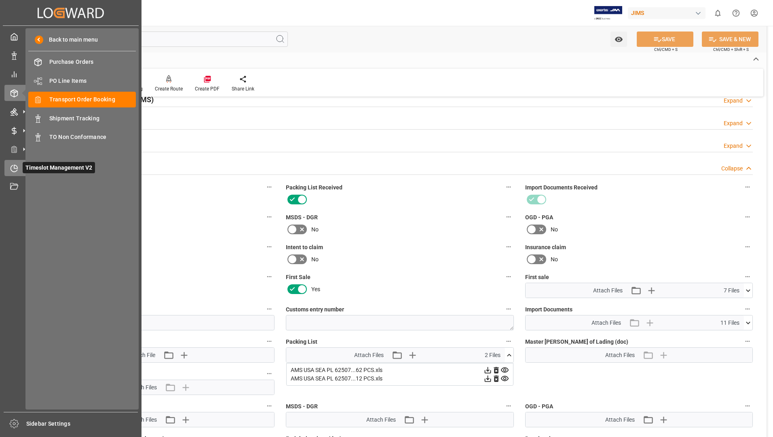
click at [35, 165] on span "Timeslot Management V2" at bounding box center [59, 167] width 72 height 11
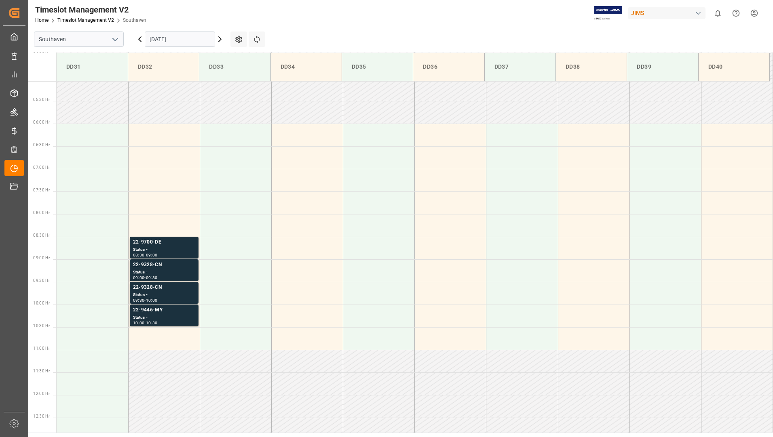
scroll to position [266, 0]
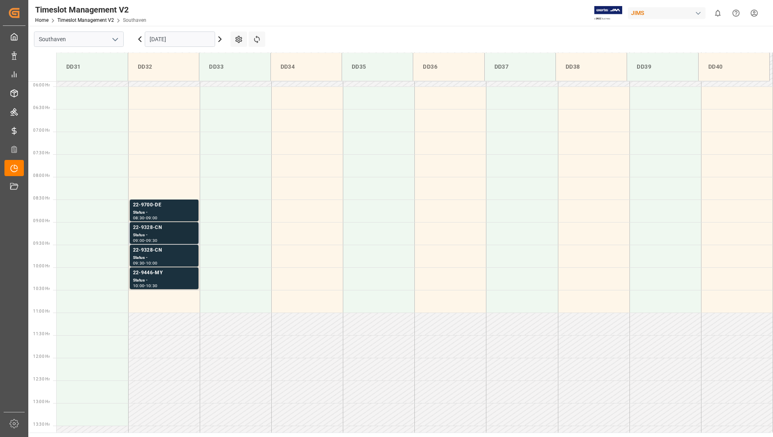
click at [150, 228] on div "22-9328-CN" at bounding box center [164, 228] width 62 height 8
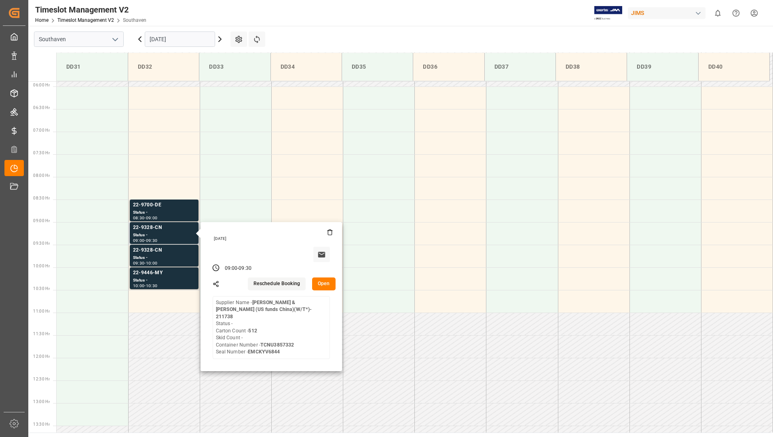
click at [319, 284] on button "Open" at bounding box center [323, 284] width 23 height 13
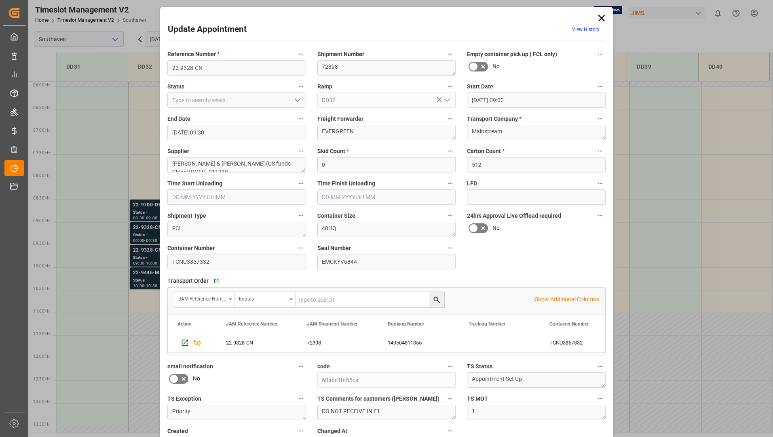
click at [599, 20] on icon at bounding box center [601, 18] width 11 height 11
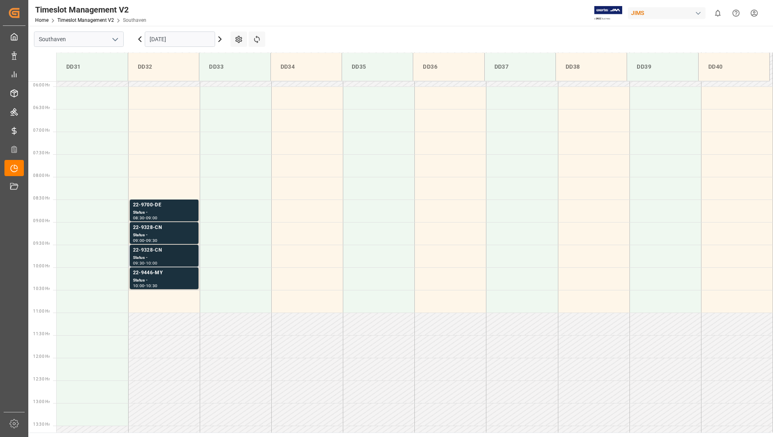
click at [157, 257] on div "Status -" at bounding box center [164, 258] width 62 height 7
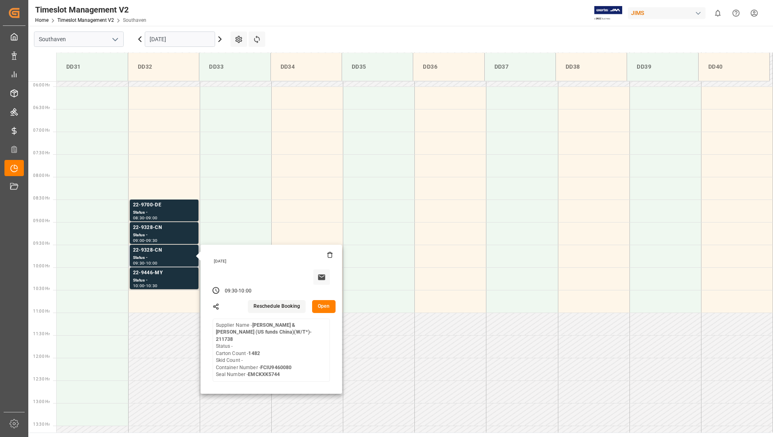
click at [319, 304] on button "Open" at bounding box center [323, 306] width 23 height 13
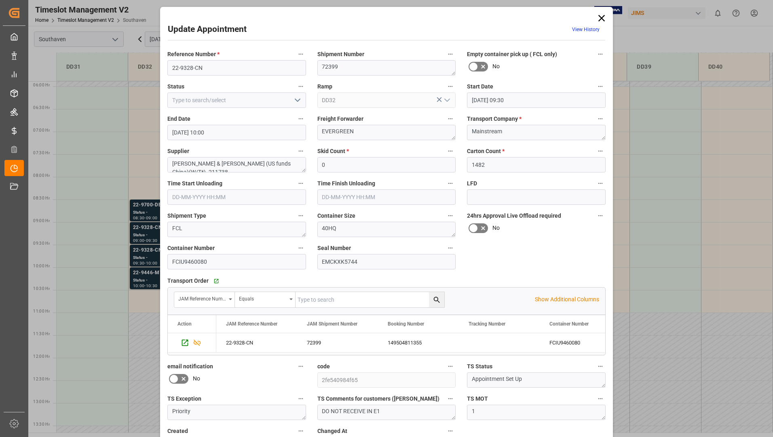
click at [601, 19] on icon at bounding box center [601, 18] width 11 height 11
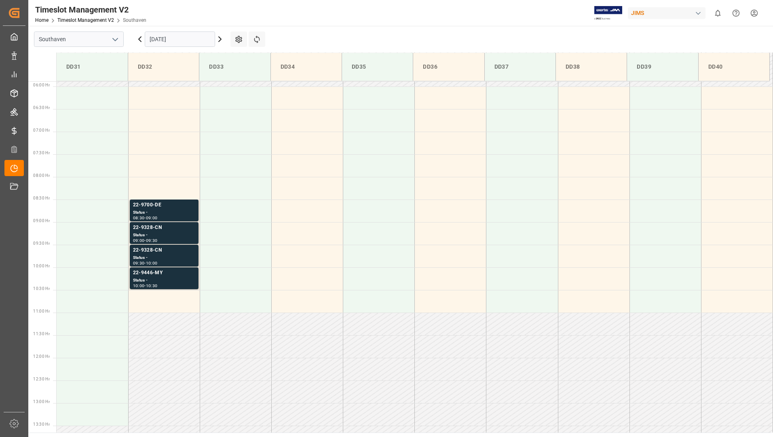
click at [157, 42] on input "[DATE]" at bounding box center [180, 39] width 70 height 15
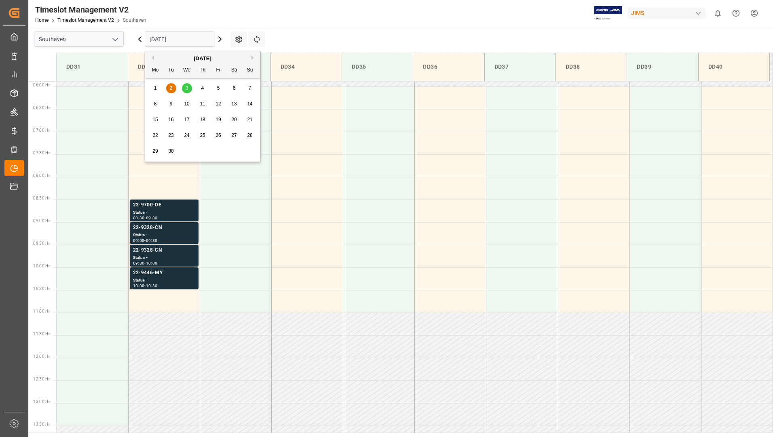
click at [189, 88] on div "3" at bounding box center [187, 89] width 10 height 10
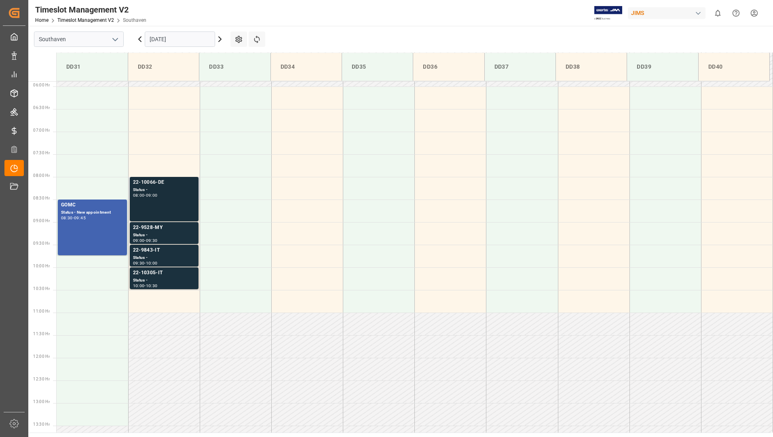
click at [158, 194] on div "09:00" at bounding box center [152, 196] width 12 height 4
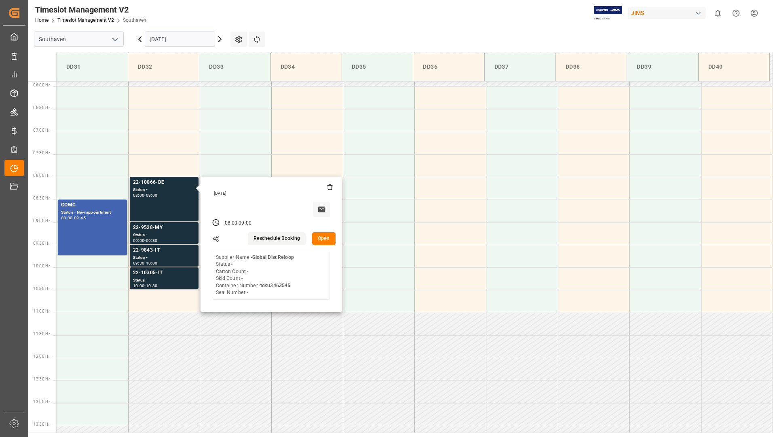
click at [325, 239] on button "Open" at bounding box center [323, 238] width 23 height 13
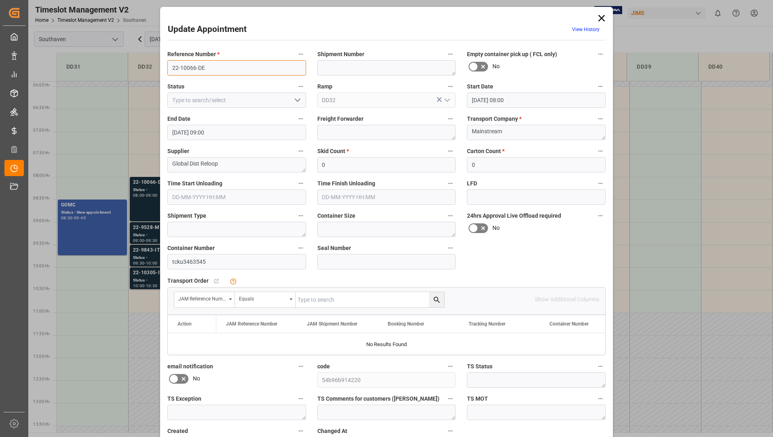
drag, startPoint x: 169, startPoint y: 65, endPoint x: 215, endPoint y: 65, distance: 46.1
click at [215, 65] on input "22-10066-DE" at bounding box center [236, 67] width 139 height 15
click at [602, 19] on icon at bounding box center [601, 18] width 11 height 11
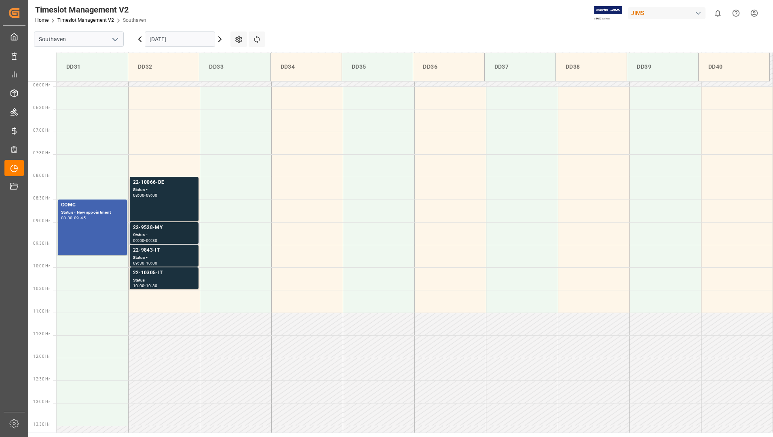
click at [167, 235] on div "Status -" at bounding box center [164, 235] width 62 height 7
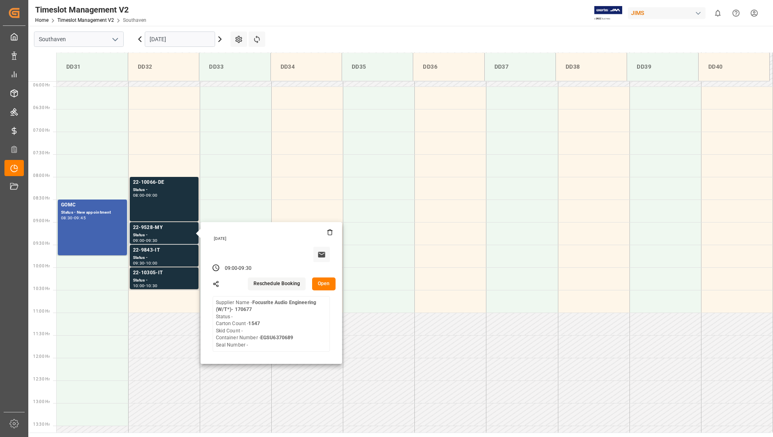
click at [327, 286] on button "Open" at bounding box center [323, 284] width 23 height 13
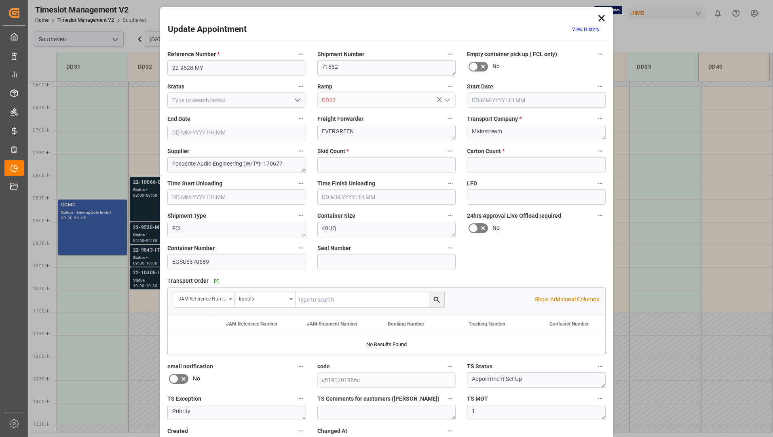
type input "0"
type input "1547"
type input "[DATE] 09:00"
type input "[DATE] 09:30"
type input "[DATE] 15:24"
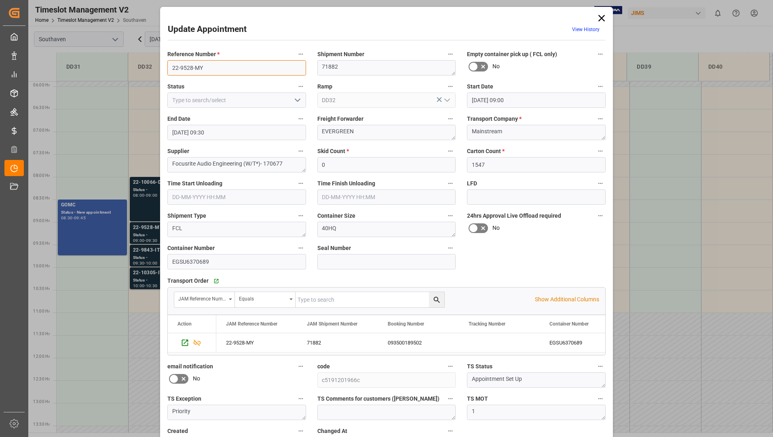
drag, startPoint x: 170, startPoint y: 69, endPoint x: 202, endPoint y: 66, distance: 32.1
click at [211, 67] on input "22-9528-MY" at bounding box center [236, 67] width 139 height 15
click at [597, 18] on icon at bounding box center [601, 18] width 11 height 11
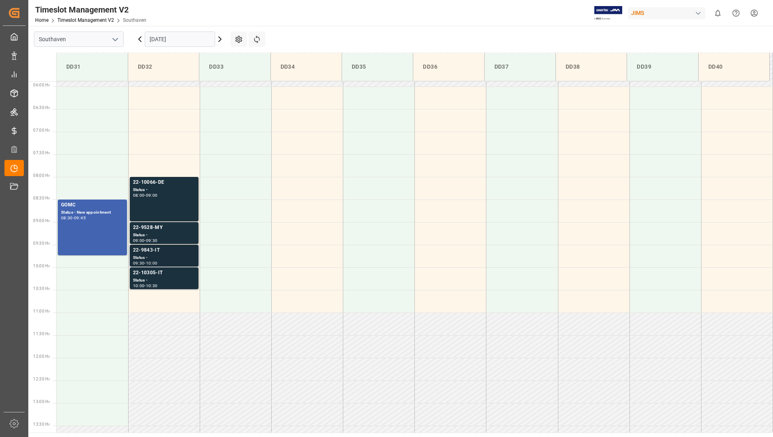
click at [169, 255] on div "Status -" at bounding box center [164, 258] width 62 height 7
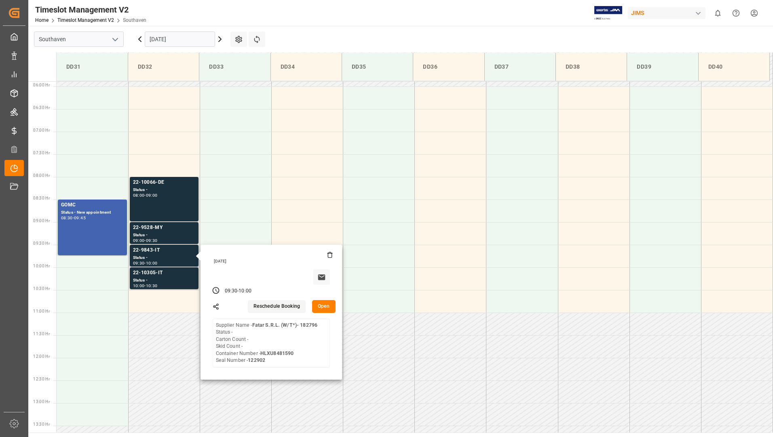
click at [321, 305] on button "Open" at bounding box center [323, 306] width 23 height 13
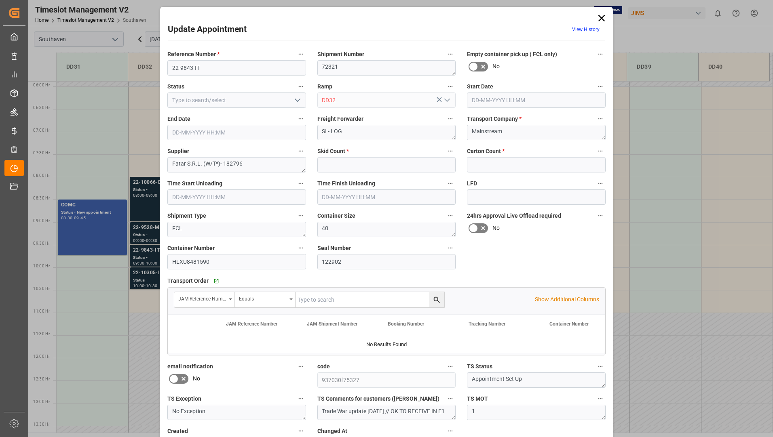
type input "0"
type input "[DATE] 09:30"
type input "[DATE] 10:00"
type input "[DATE] 15:21"
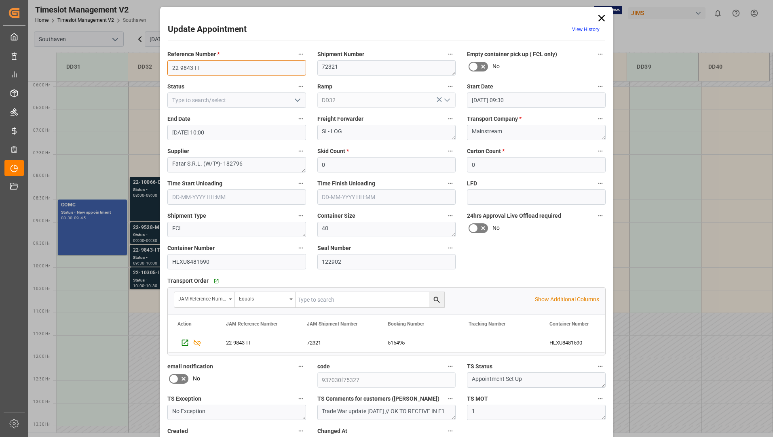
drag, startPoint x: 171, startPoint y: 67, endPoint x: 209, endPoint y: 68, distance: 38.0
click at [209, 68] on input "22-9843-IT" at bounding box center [236, 67] width 139 height 15
click at [597, 19] on icon at bounding box center [601, 18] width 11 height 11
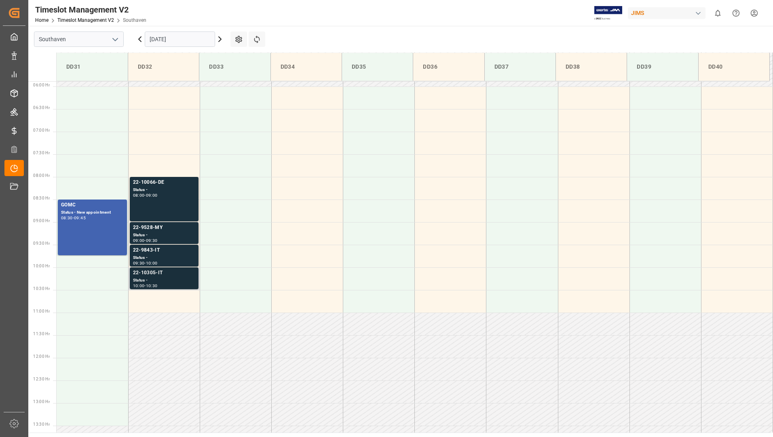
click at [143, 276] on div "22-10305-IT" at bounding box center [164, 273] width 62 height 8
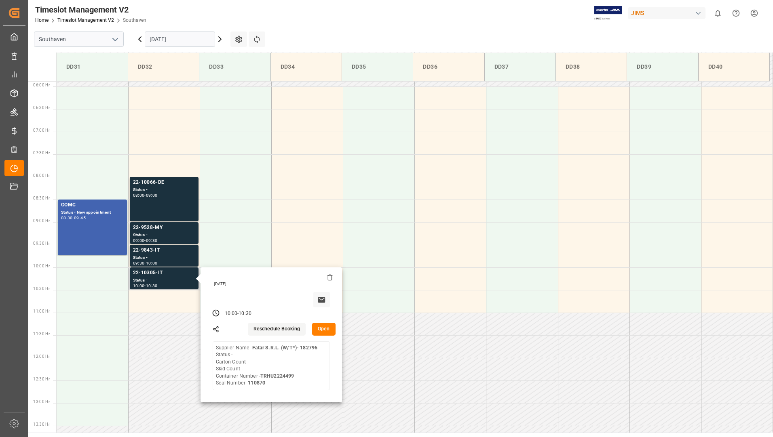
click at [323, 328] on button "Open" at bounding box center [323, 329] width 23 height 13
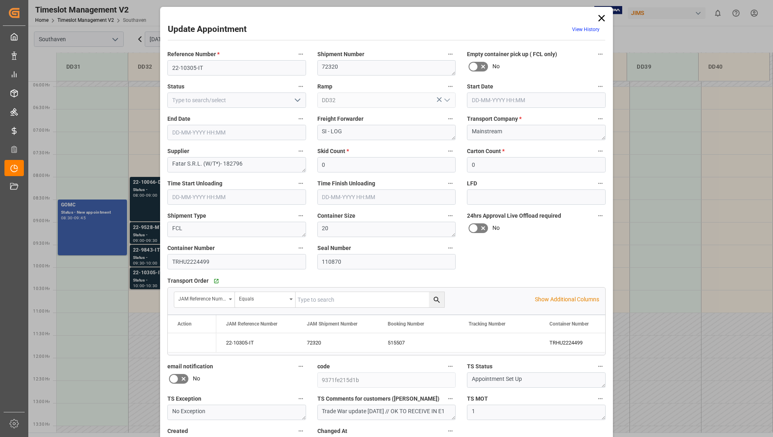
type input "[DATE] 10:00"
type input "[DATE] 10:30"
type input "[DATE] 15:18"
drag, startPoint x: 170, startPoint y: 67, endPoint x: 208, endPoint y: 65, distance: 37.6
click at [208, 65] on input "22-10305-IT" at bounding box center [236, 67] width 139 height 15
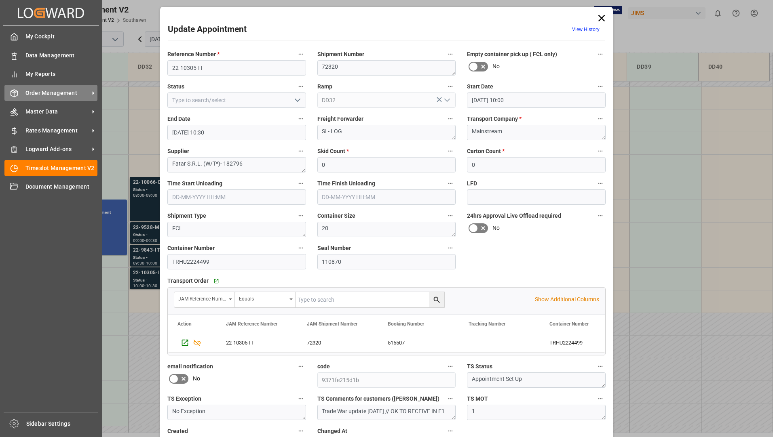
click at [53, 98] on div "Order Management Order Management" at bounding box center [50, 93] width 93 height 16
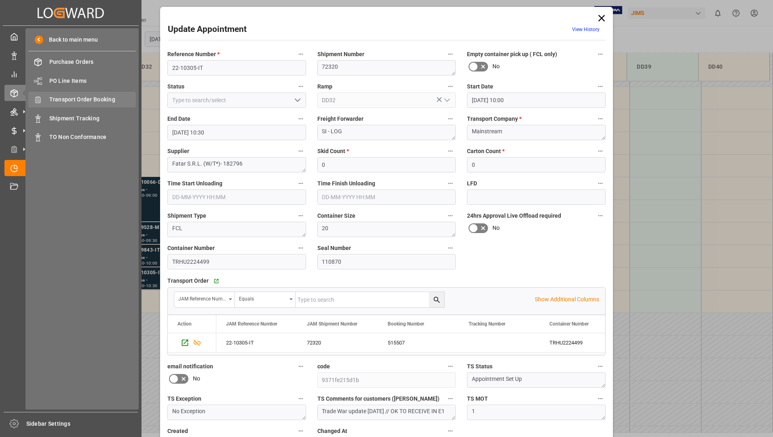
click at [99, 101] on span "Transport Order Booking" at bounding box center [92, 99] width 87 height 8
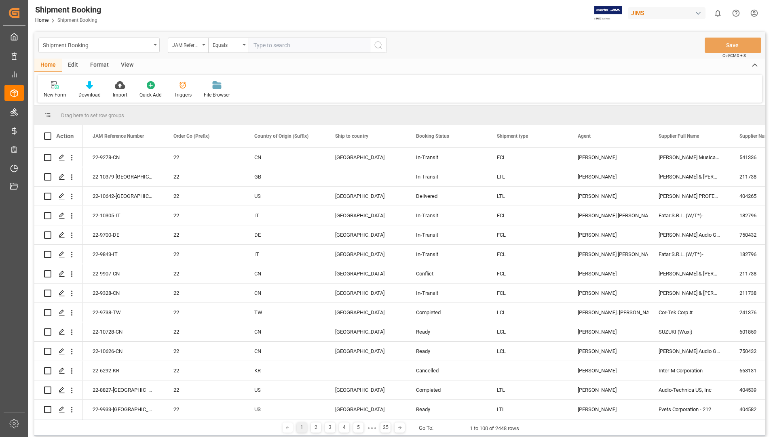
click at [284, 46] on input "text" at bounding box center [309, 45] width 121 height 15
paste input "22-10066-DE"
type input "22-10066-DE"
click at [380, 44] on icon "search button" at bounding box center [378, 45] width 10 height 10
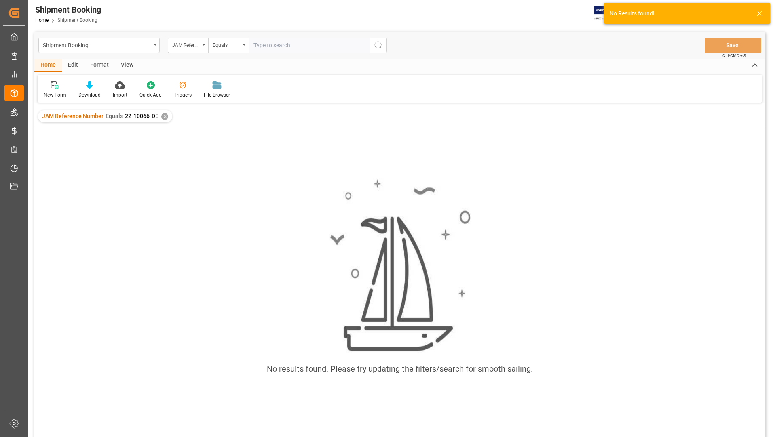
click at [162, 115] on div "✕" at bounding box center [164, 116] width 7 height 7
